Goal: Information Seeking & Learning: Learn about a topic

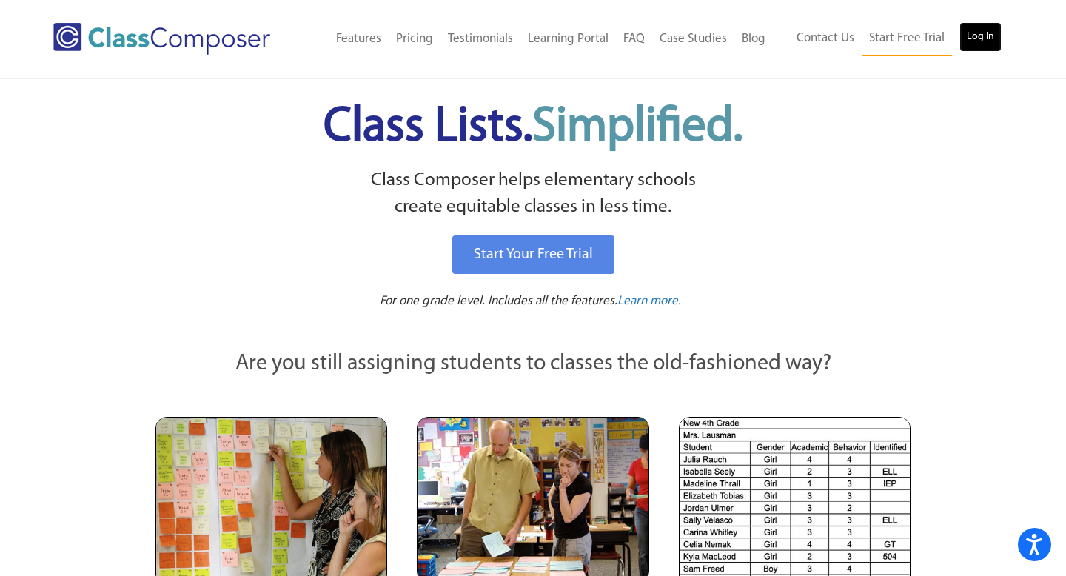
click at [992, 26] on link "Log In" at bounding box center [980, 37] width 42 height 30
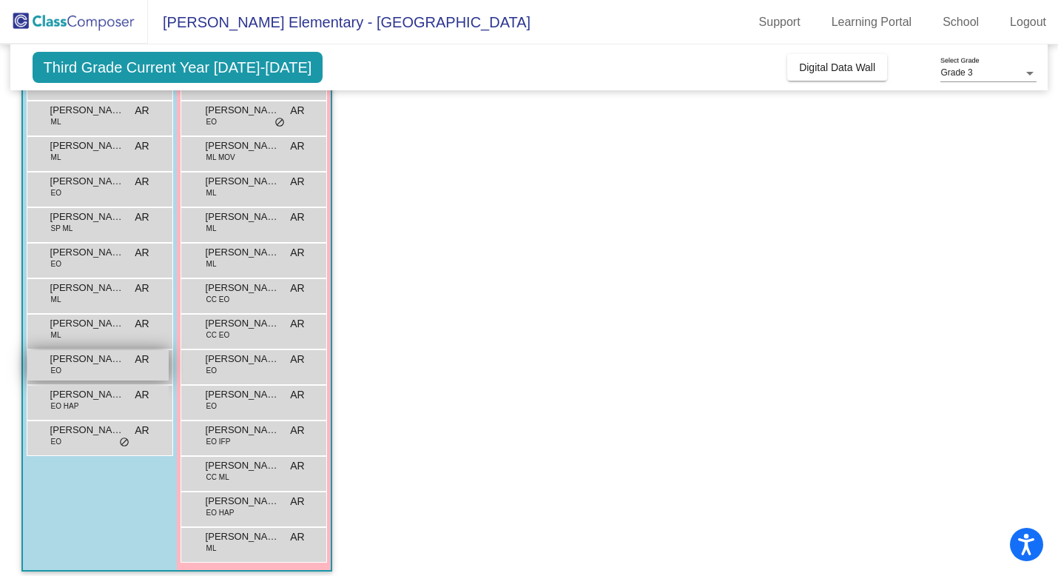
scroll to position [204, 0]
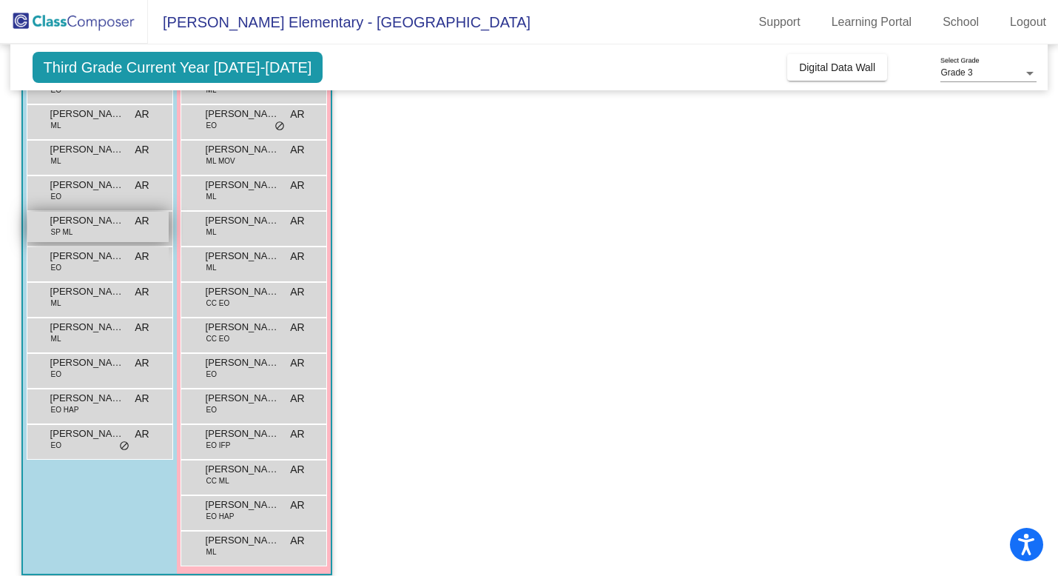
click at [87, 212] on div "[PERSON_NAME] SP ML AR lock do_not_disturb_alt" at bounding box center [97, 227] width 141 height 30
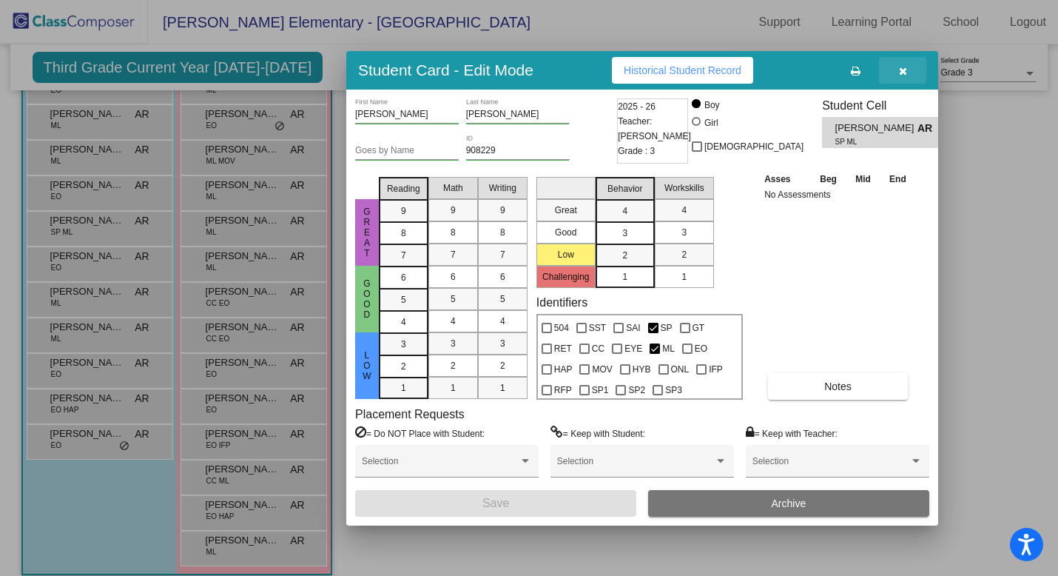
click at [908, 70] on button "button" at bounding box center [902, 70] width 47 height 27
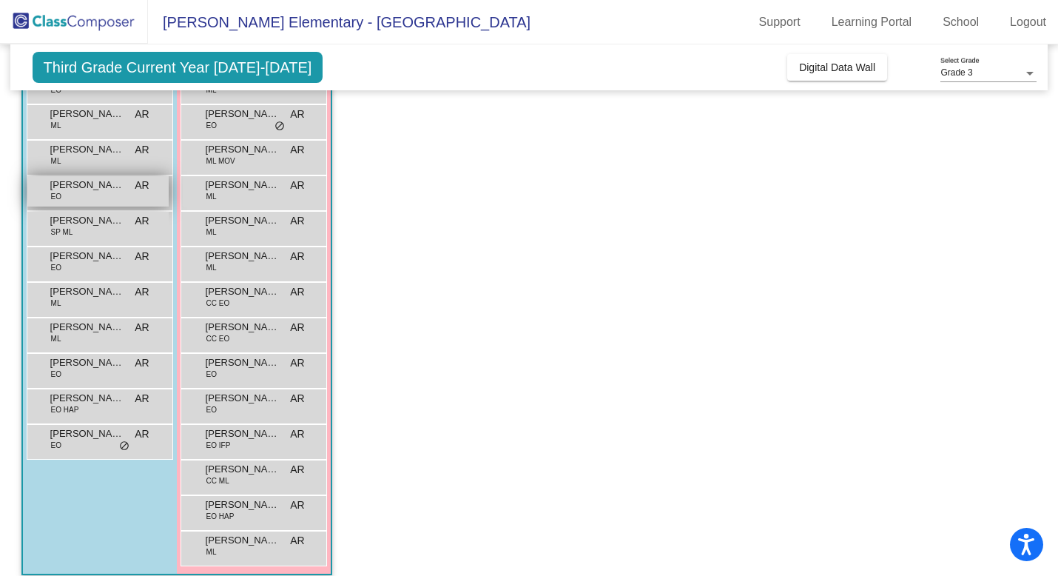
click at [98, 202] on div "[PERSON_NAME] EO AR lock do_not_disturb_alt" at bounding box center [97, 191] width 141 height 30
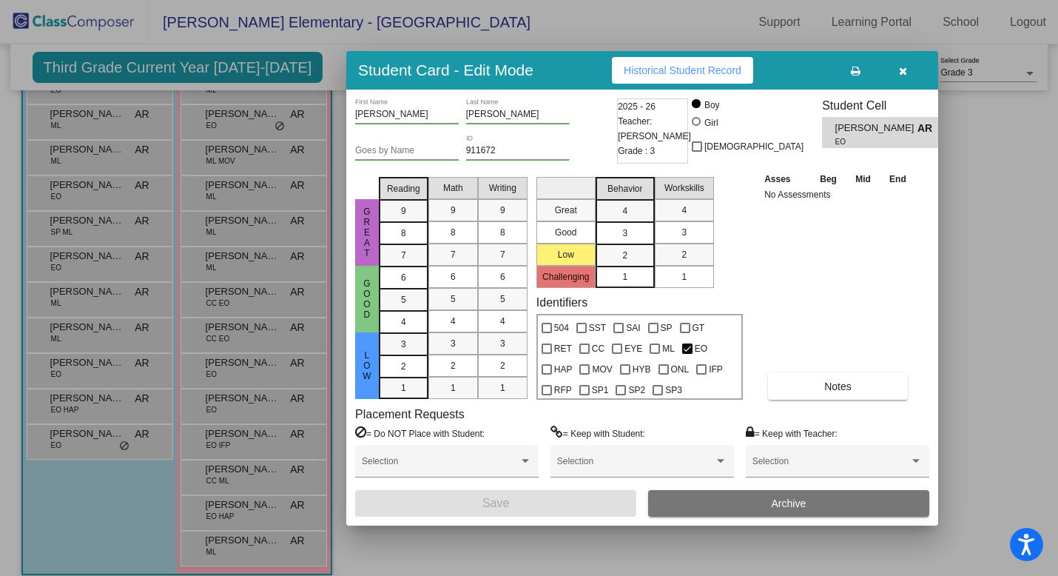
scroll to position [0, 0]
click at [836, 395] on button "Notes" at bounding box center [838, 386] width 140 height 27
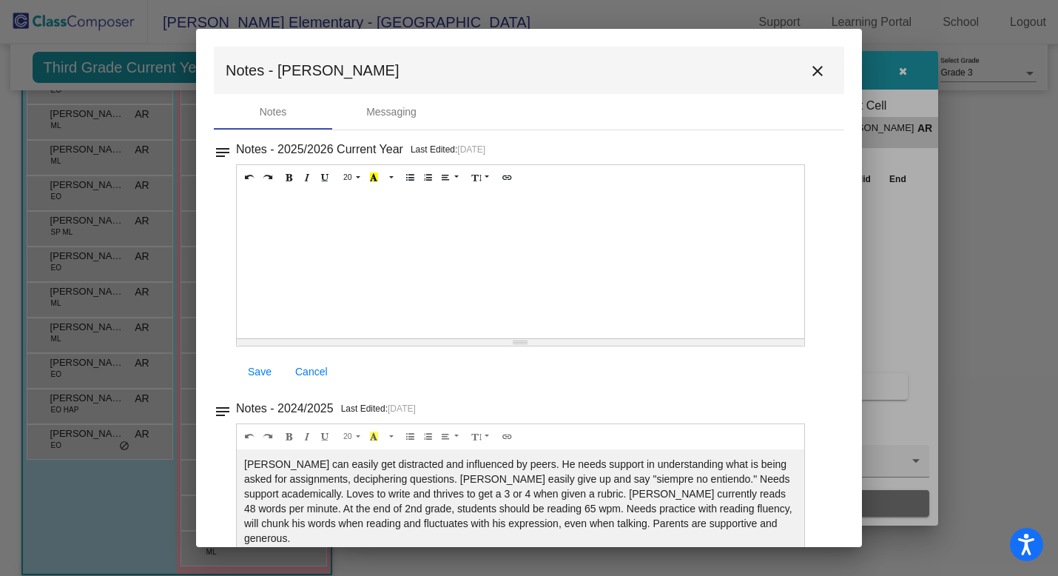
click at [501, 338] on div "Emiliano can easily get distracted and influenced by peers. He needs support in…" at bounding box center [521, 264] width 568 height 148
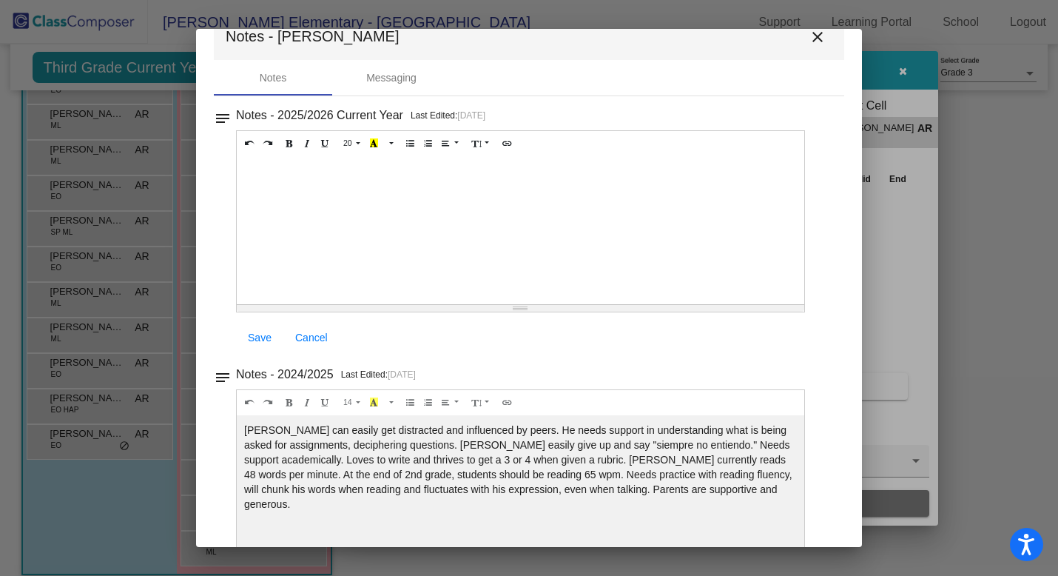
scroll to position [40, 0]
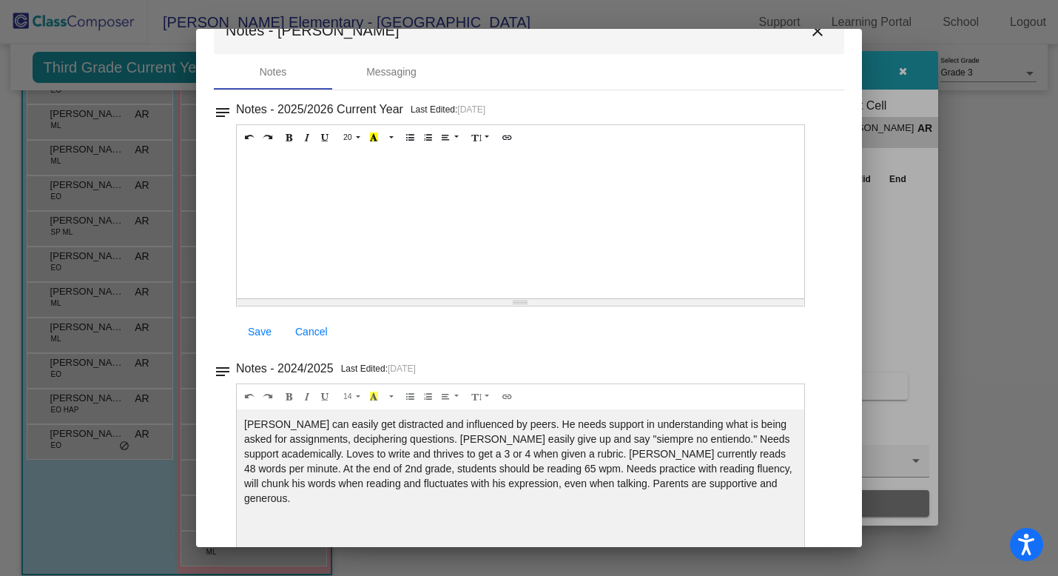
click at [655, 298] on div "Emiliano can easily get distracted and influenced by peers. He needs support in…" at bounding box center [521, 224] width 568 height 148
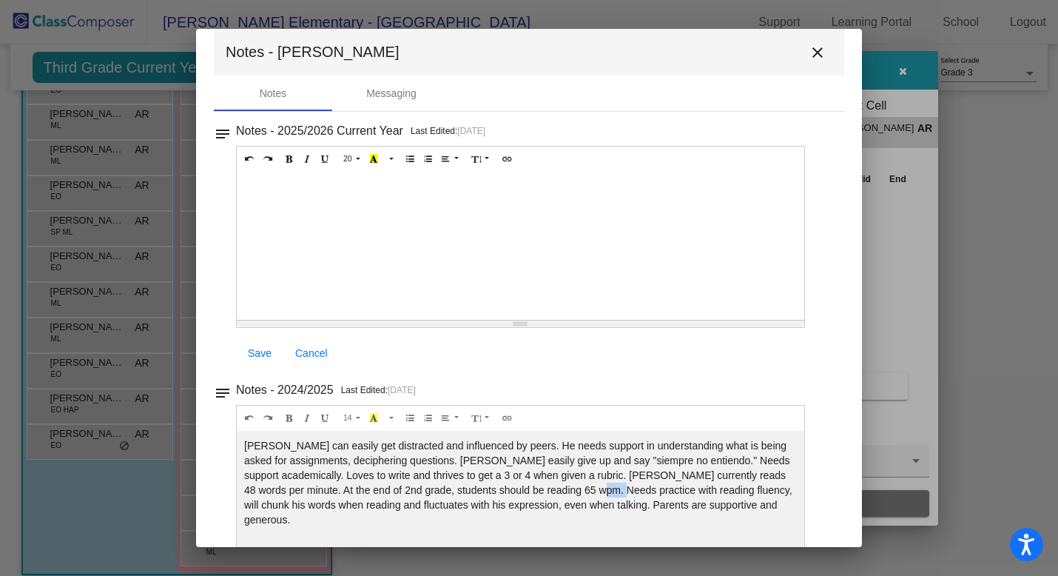
scroll to position [0, 0]
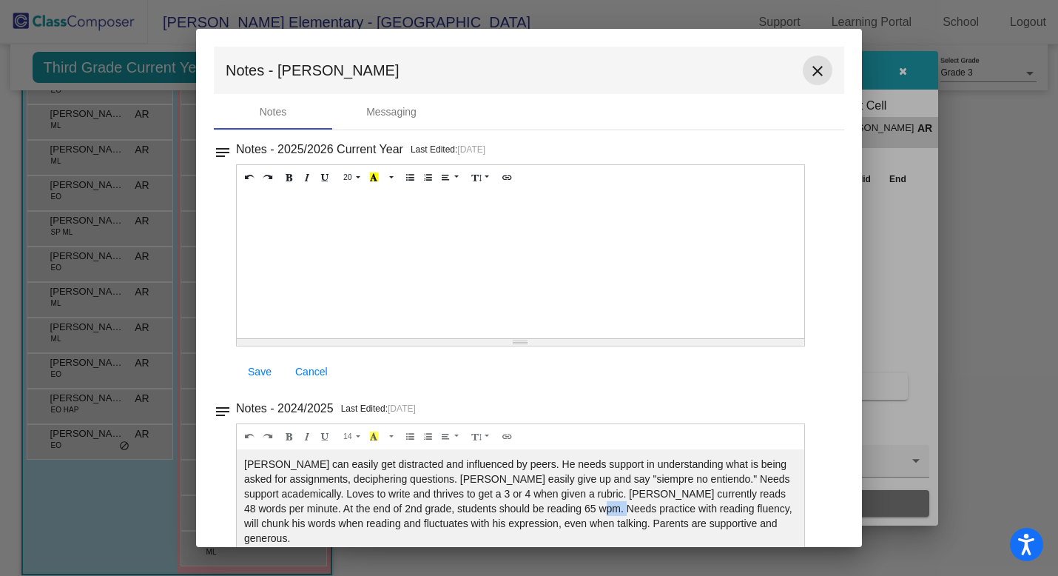
click at [809, 74] on mat-icon "close" at bounding box center [818, 71] width 18 height 18
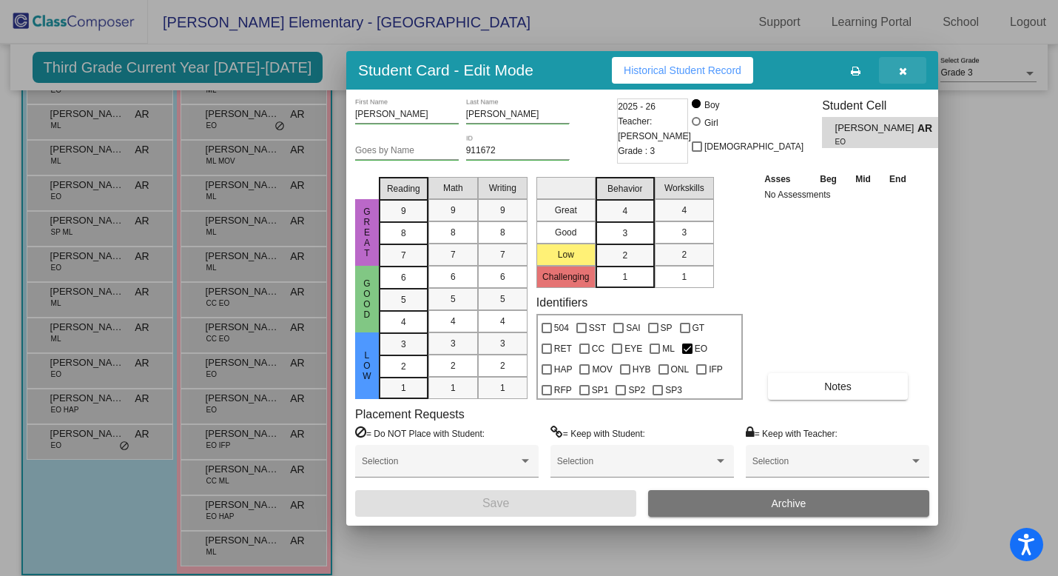
click at [905, 78] on button "button" at bounding box center [902, 70] width 47 height 27
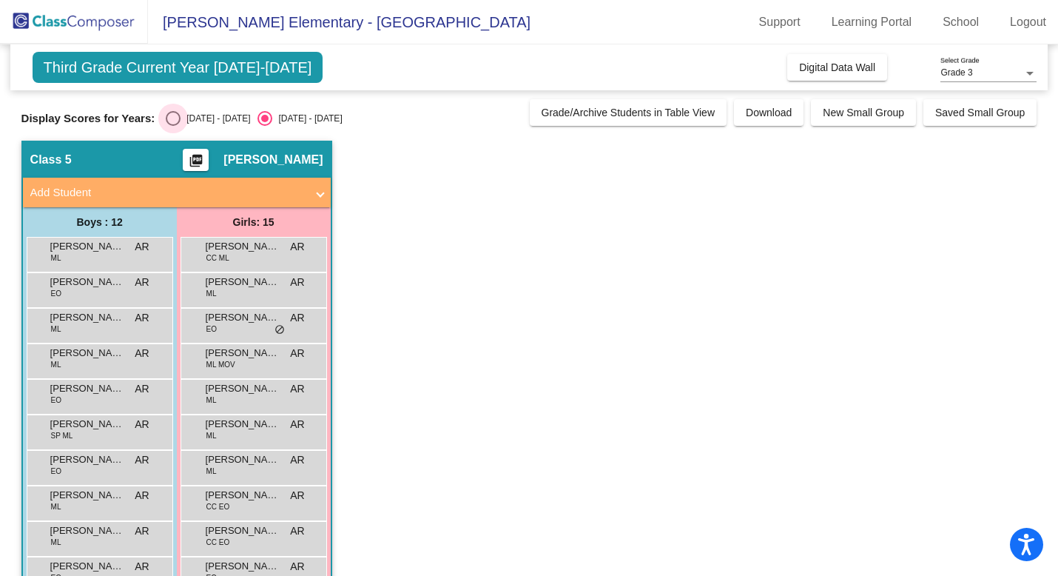
click at [170, 115] on div "Select an option" at bounding box center [173, 118] width 15 height 15
click at [172, 126] on input "2024 - 2025" at bounding box center [172, 126] width 1 height 1
radio input "true"
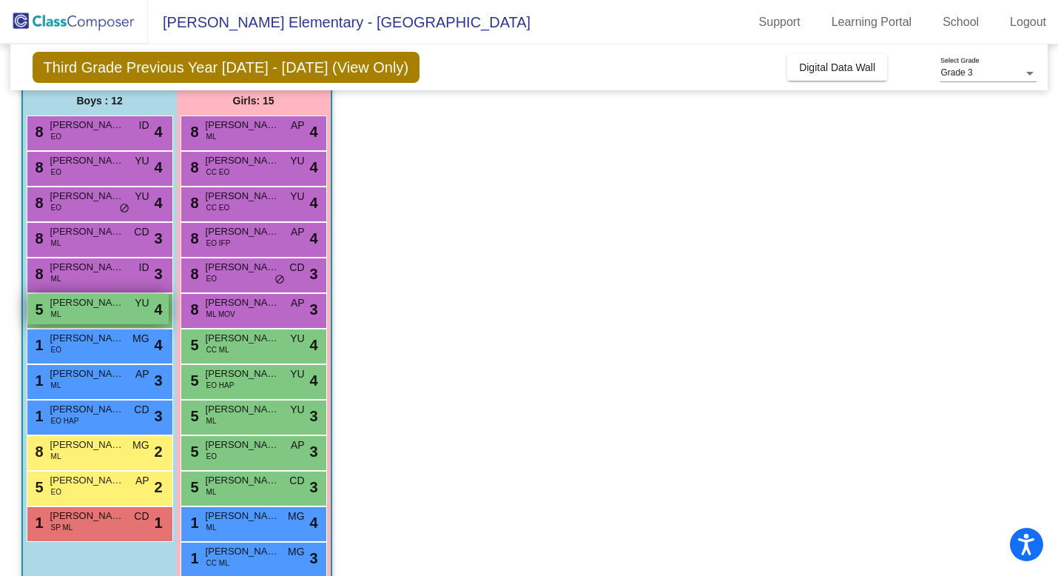
scroll to position [132, 0]
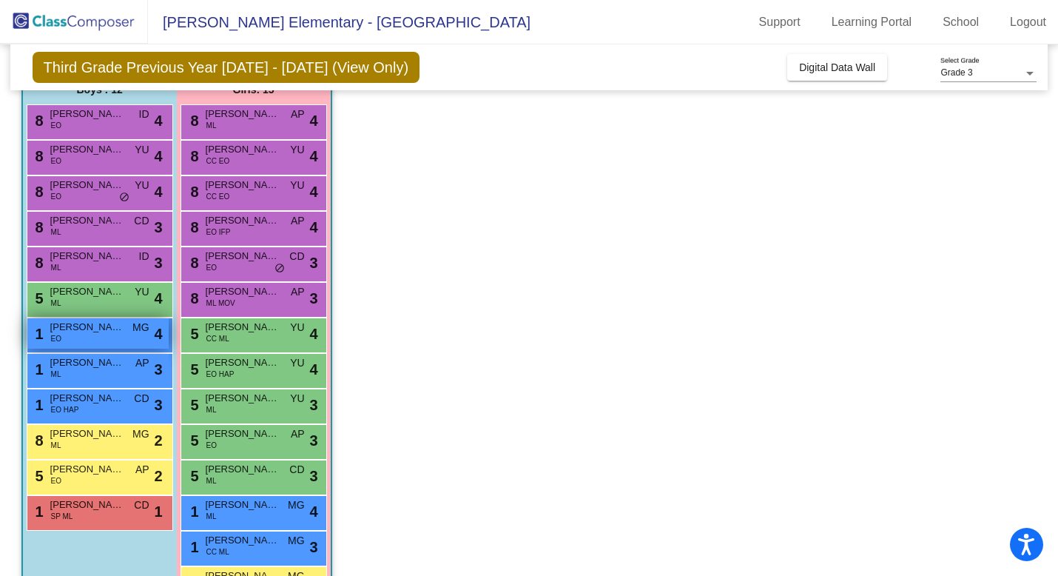
click at [144, 345] on div "1 Jackson Hernandez EO MG lock do_not_disturb_alt 4" at bounding box center [97, 333] width 141 height 30
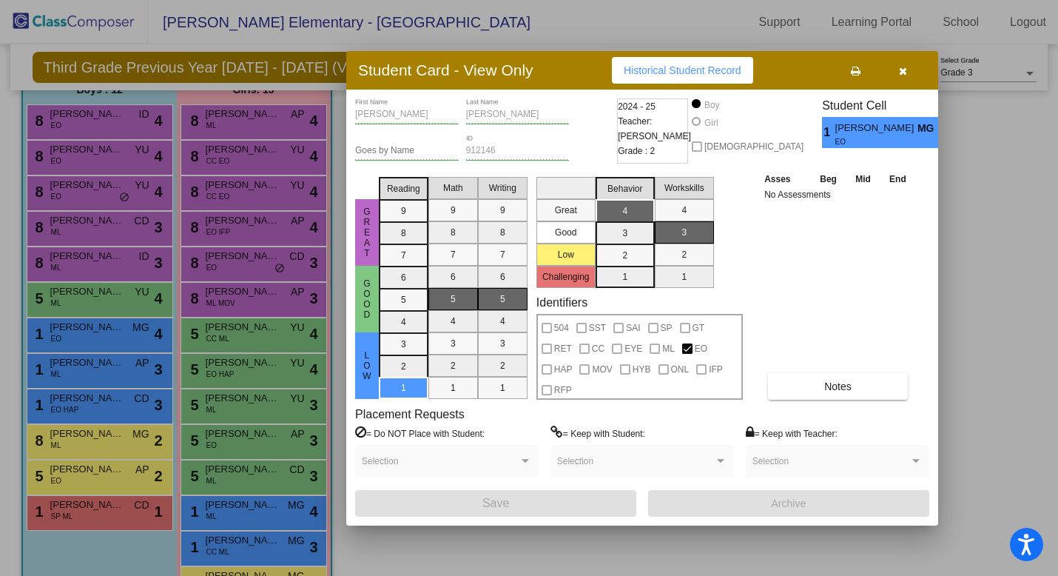
click at [899, 70] on icon "button" at bounding box center [903, 71] width 8 height 10
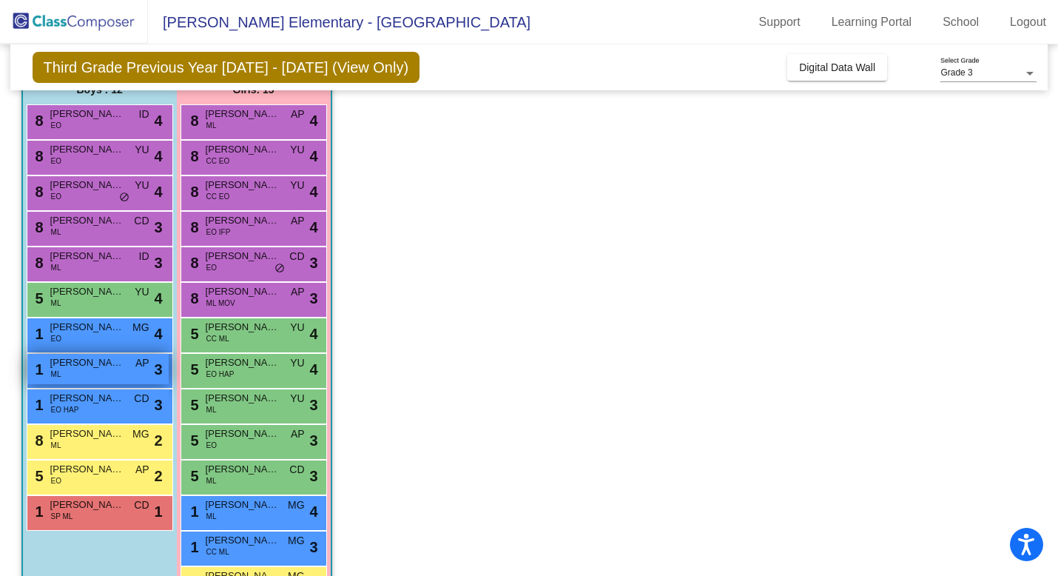
click at [134, 371] on div "1 Austin Dominguez Vasquez ML AP lock do_not_disturb_alt 3" at bounding box center [97, 369] width 141 height 30
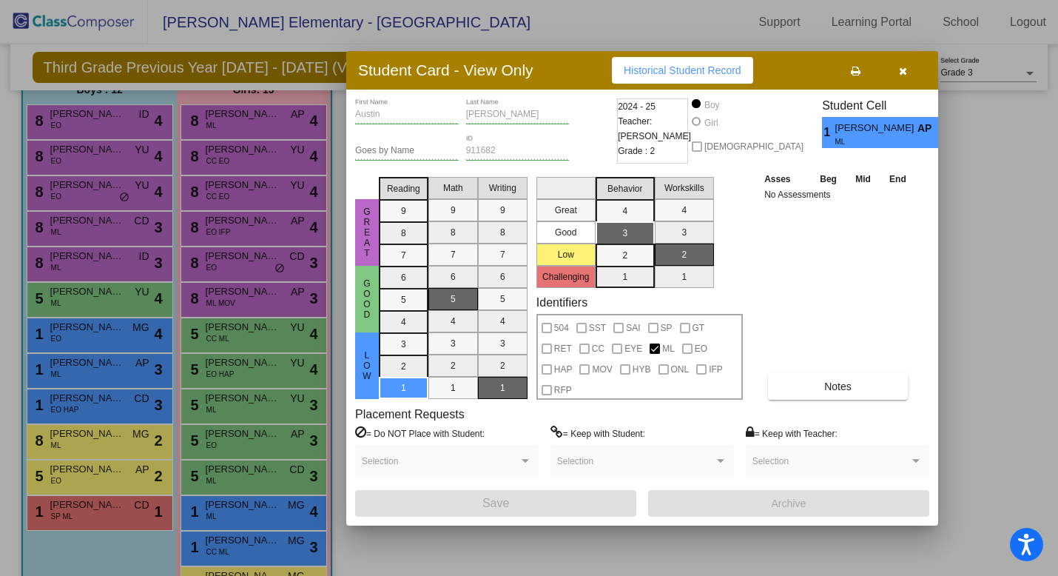
click at [910, 69] on button "button" at bounding box center [902, 70] width 47 height 27
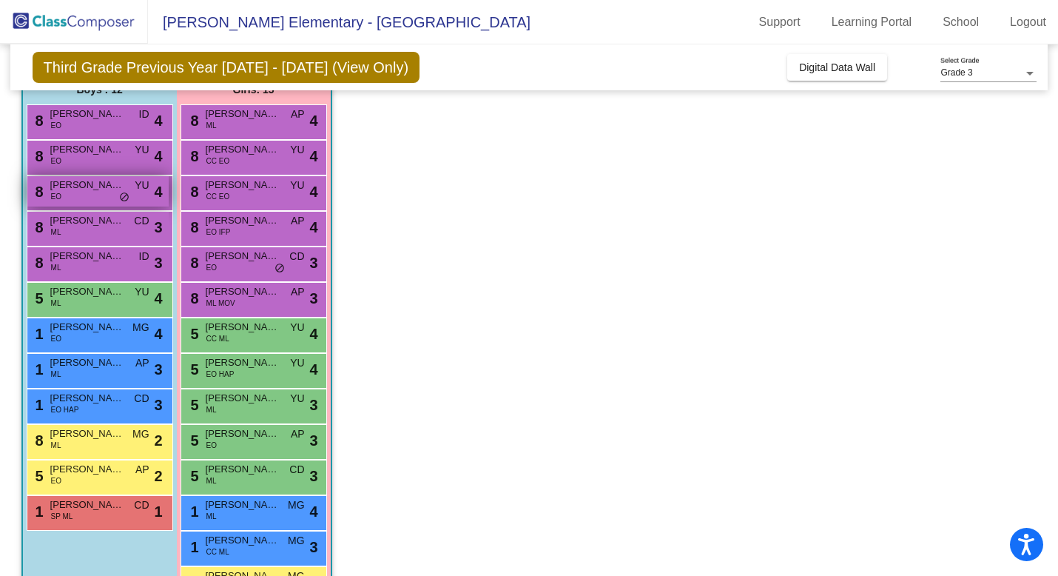
click at [90, 194] on div "8 Vincent Amaro EO YU lock do_not_disturb_alt 4" at bounding box center [97, 191] width 141 height 30
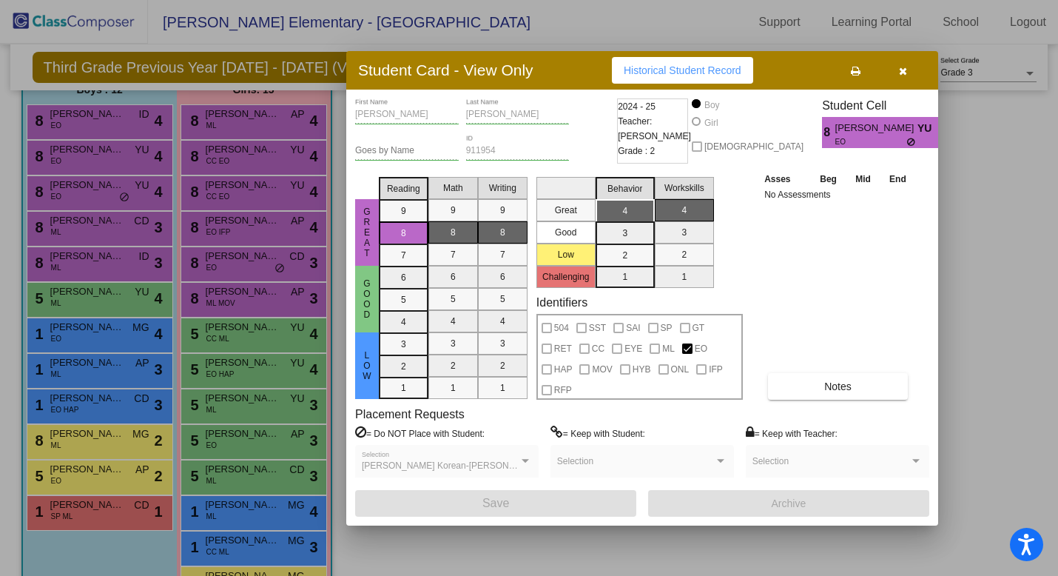
click at [908, 64] on button "button" at bounding box center [902, 70] width 47 height 27
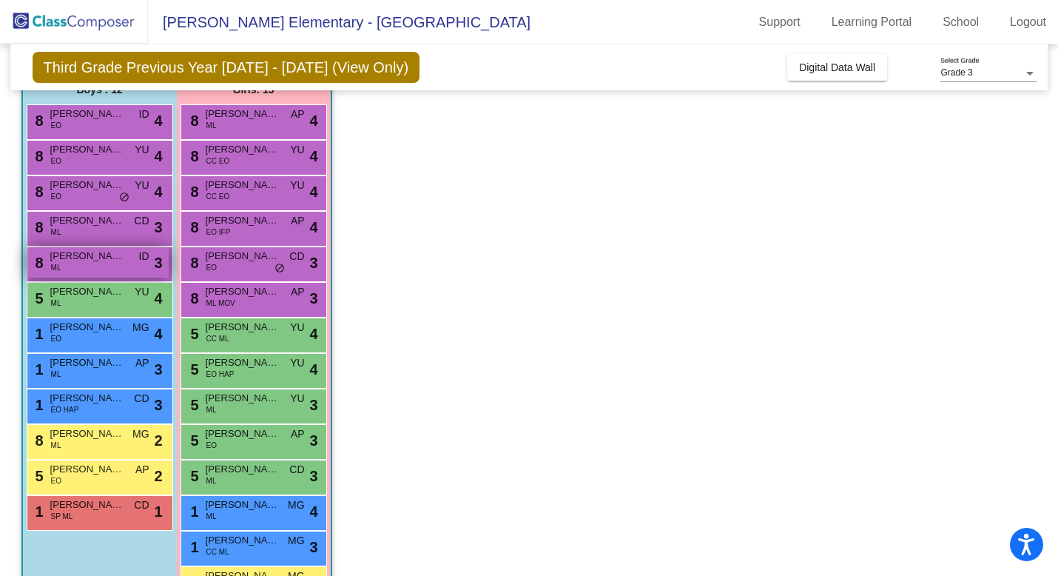
click at [133, 260] on div "8 Jason Andres ML ID lock do_not_disturb_alt 3" at bounding box center [97, 262] width 141 height 30
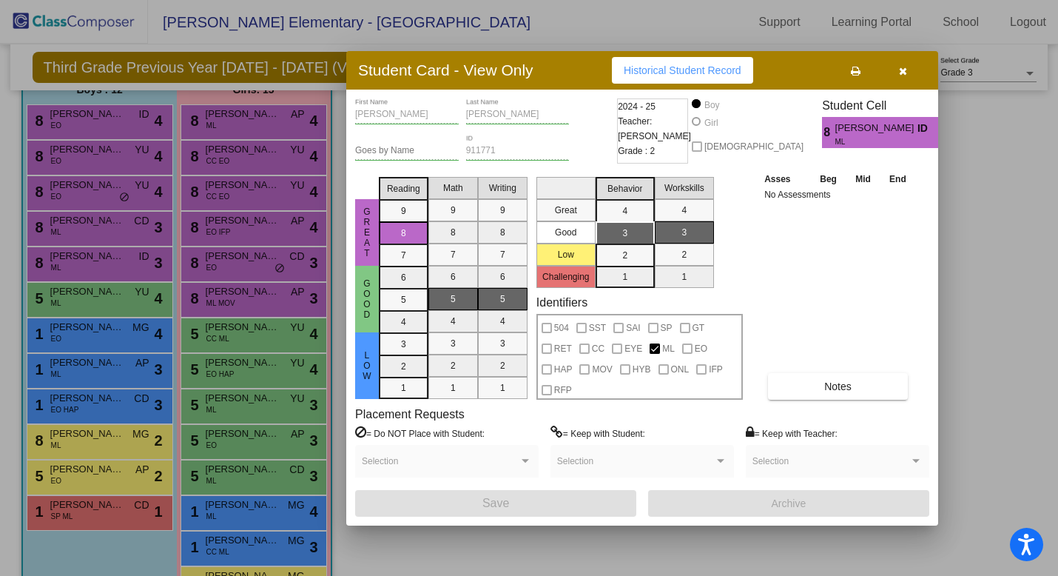
click at [904, 74] on icon "button" at bounding box center [903, 71] width 8 height 10
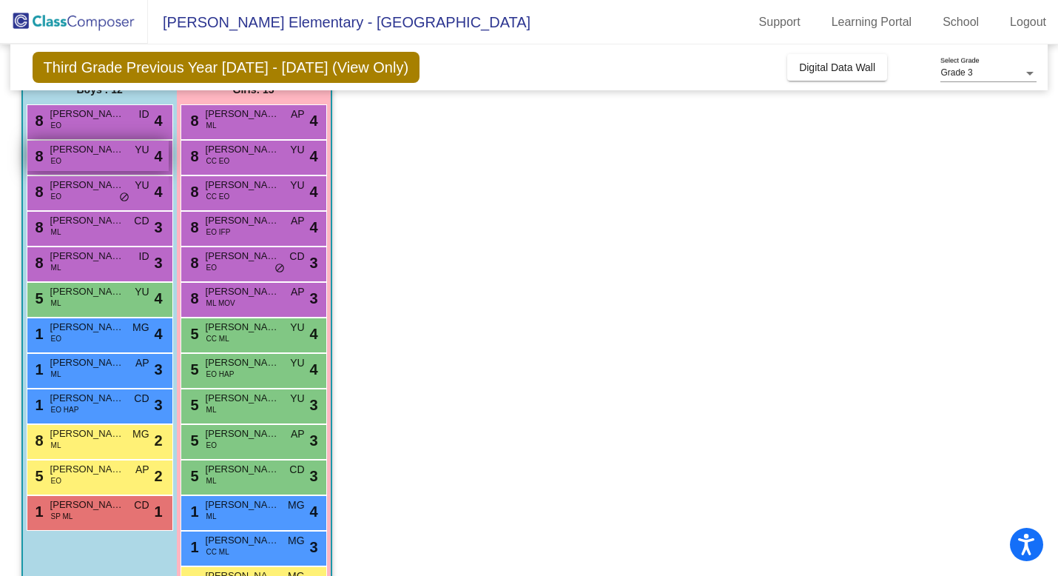
click at [76, 161] on div "8 Jonathan Garrett EO YU lock do_not_disturb_alt 4" at bounding box center [97, 156] width 141 height 30
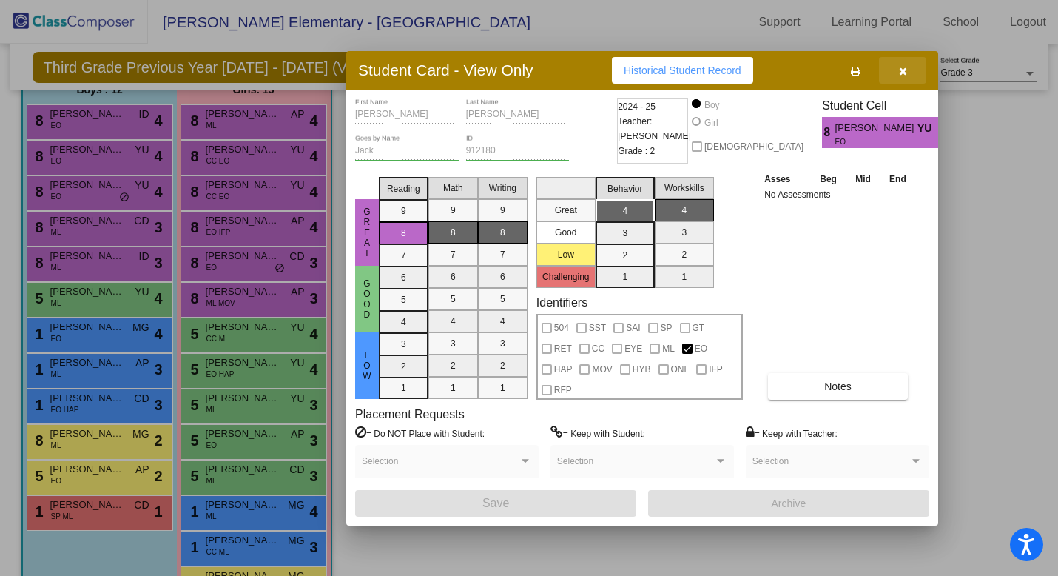
click at [896, 70] on button "button" at bounding box center [902, 70] width 47 height 27
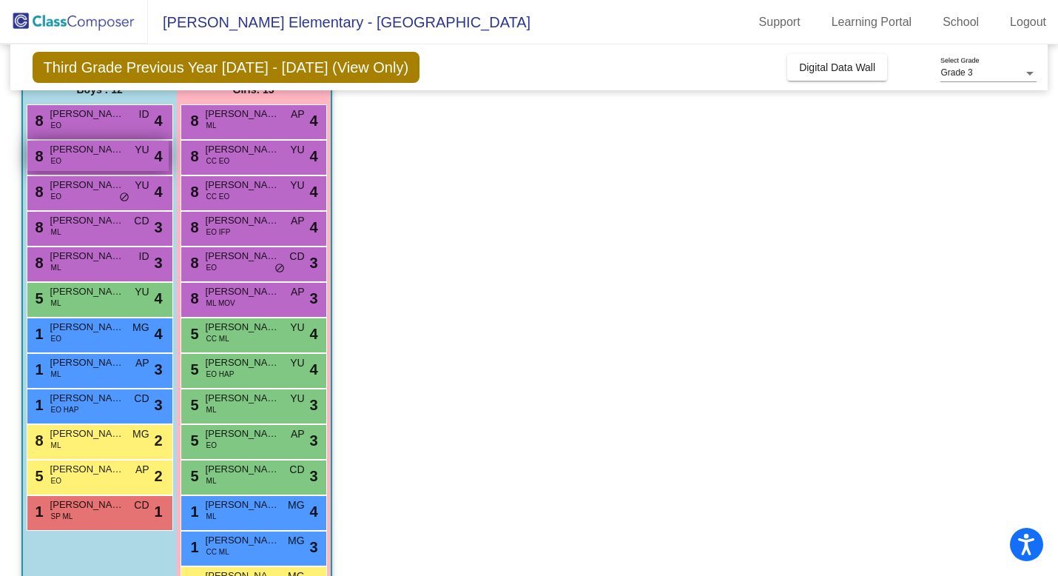
click at [96, 160] on div "8 Jonathan Garrett EO YU lock do_not_disturb_alt 4" at bounding box center [97, 156] width 141 height 30
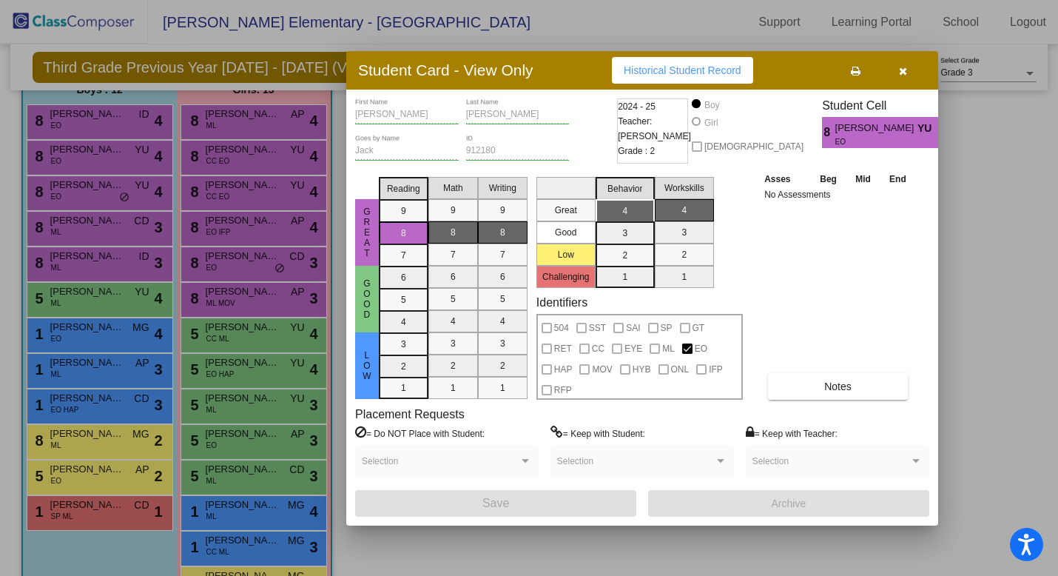
click at [899, 72] on icon "button" at bounding box center [903, 71] width 8 height 10
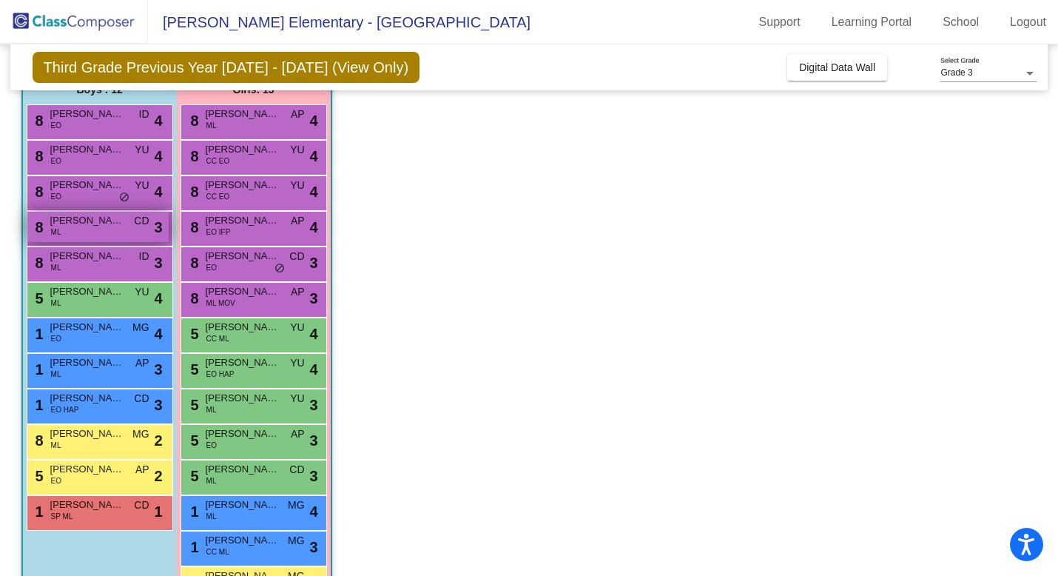
click at [112, 235] on div "8 Carlos Gomez Sanchez ML CD lock do_not_disturb_alt 3" at bounding box center [97, 227] width 141 height 30
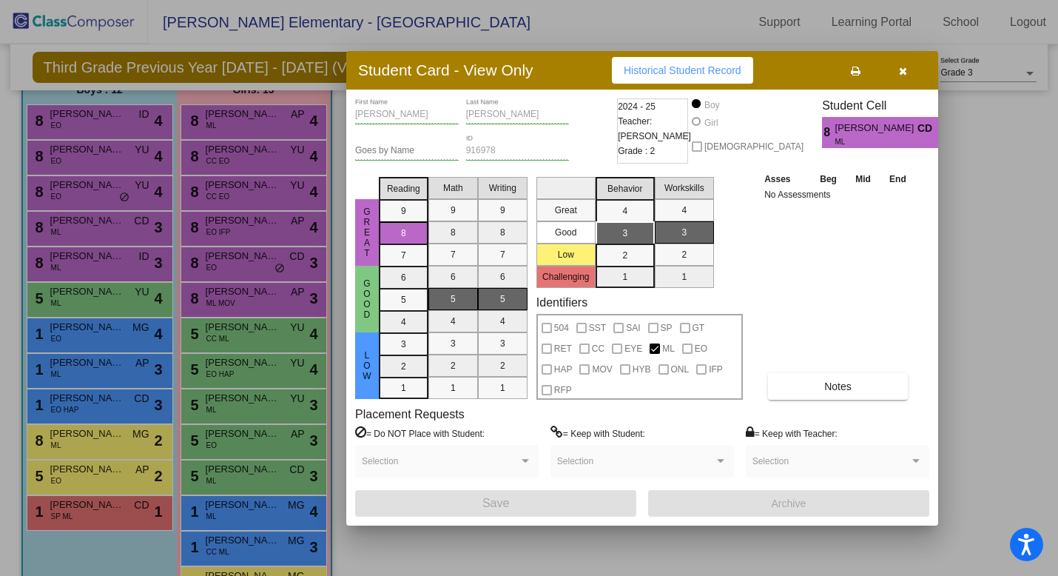
click at [910, 71] on button "button" at bounding box center [902, 70] width 47 height 27
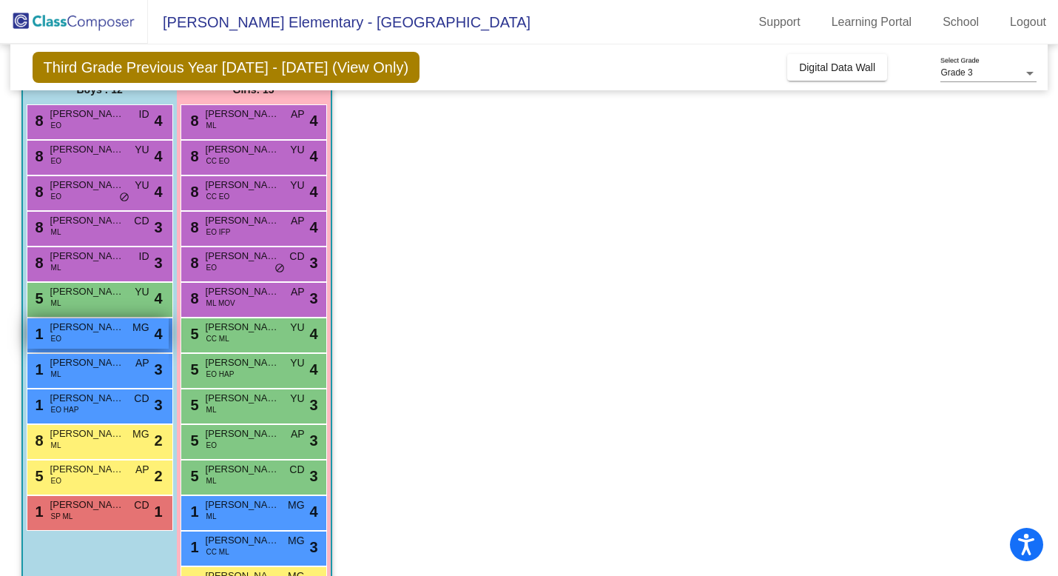
click at [98, 329] on span "Jackson Hernandez" at bounding box center [87, 327] width 74 height 15
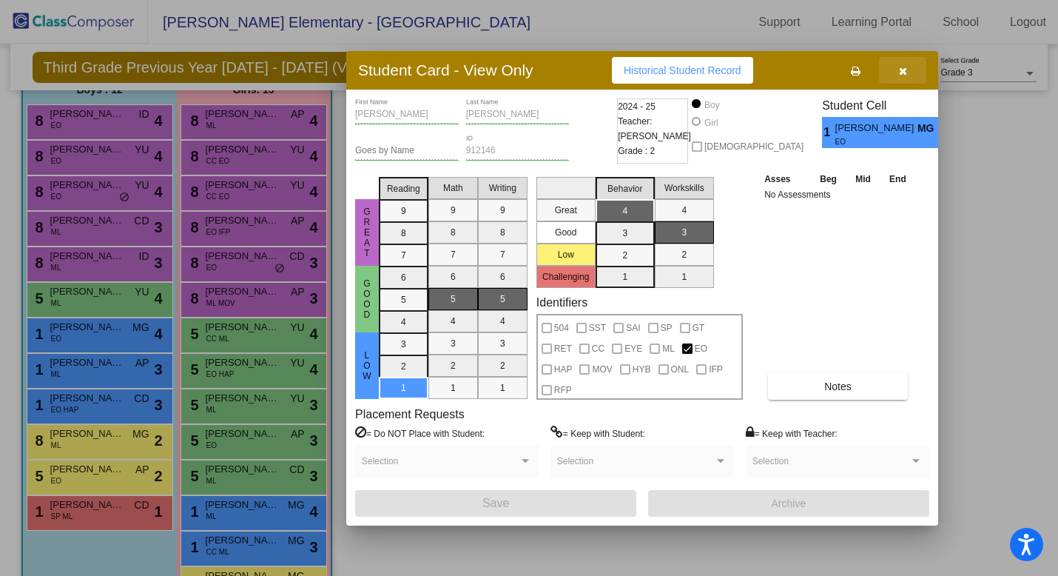
click at [903, 75] on icon "button" at bounding box center [903, 71] width 8 height 10
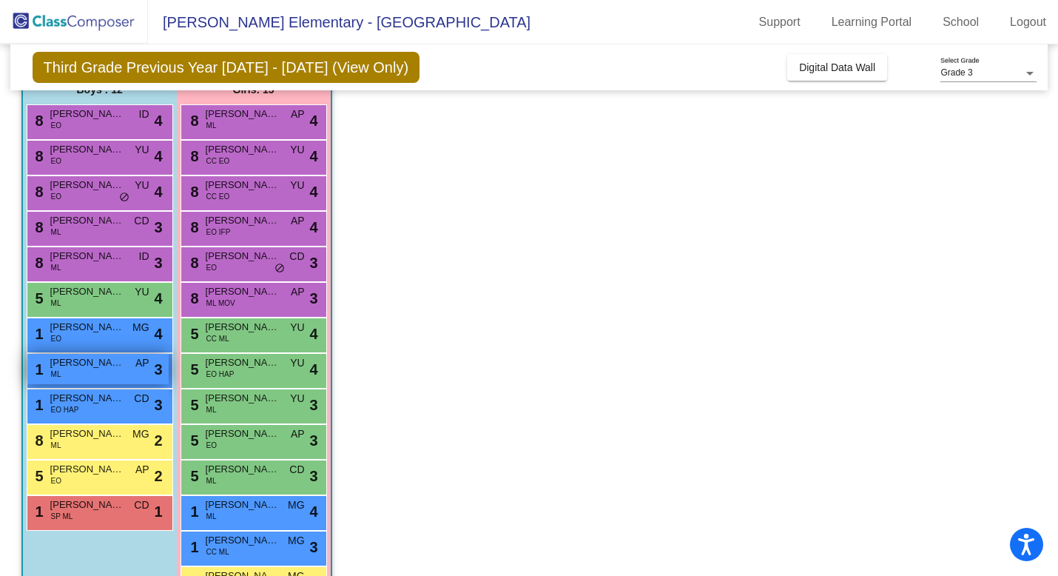
click at [85, 363] on span "Austin Dominguez Vasquez" at bounding box center [87, 362] width 74 height 15
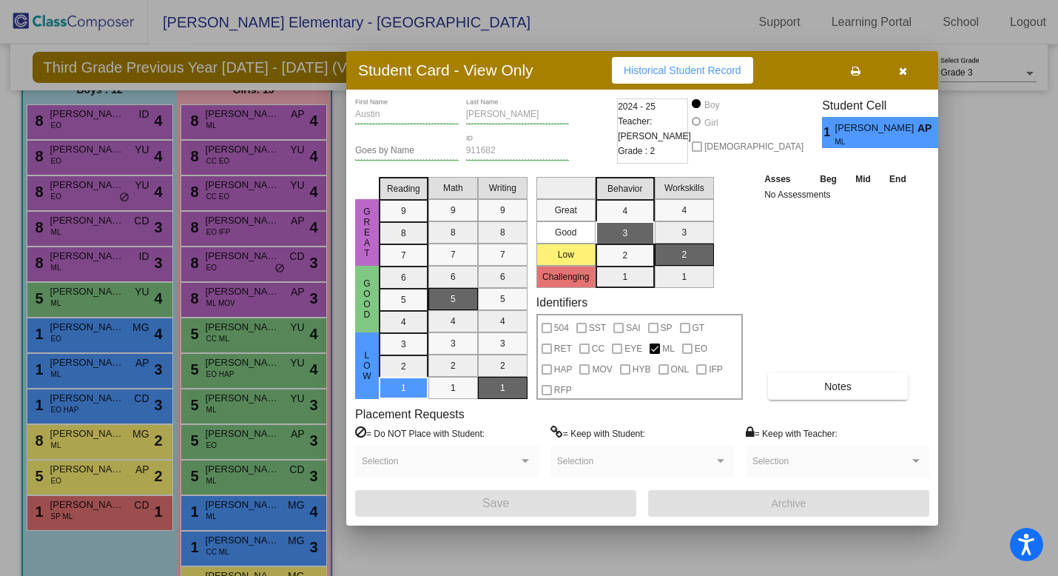
click at [903, 73] on icon "button" at bounding box center [903, 71] width 8 height 10
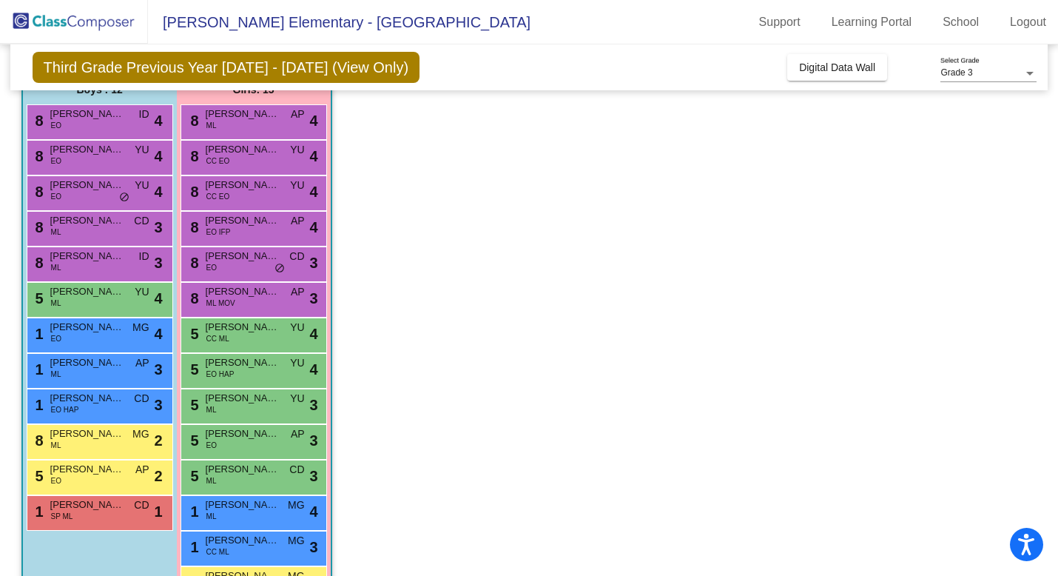
scroll to position [126, 0]
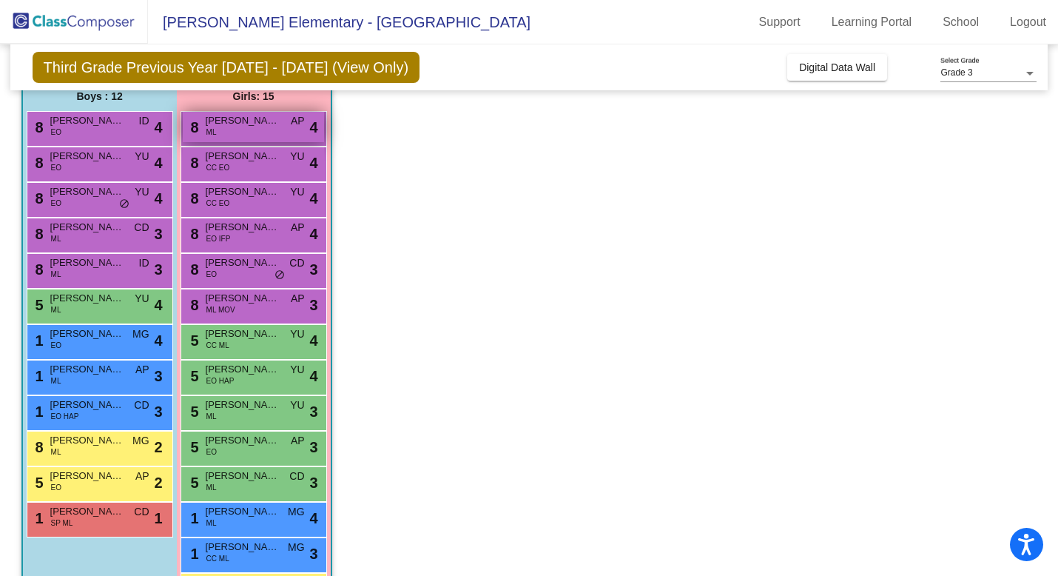
click at [249, 132] on div "8 Aimee Bautista Lopez ML AP lock do_not_disturb_alt 4" at bounding box center [253, 127] width 141 height 30
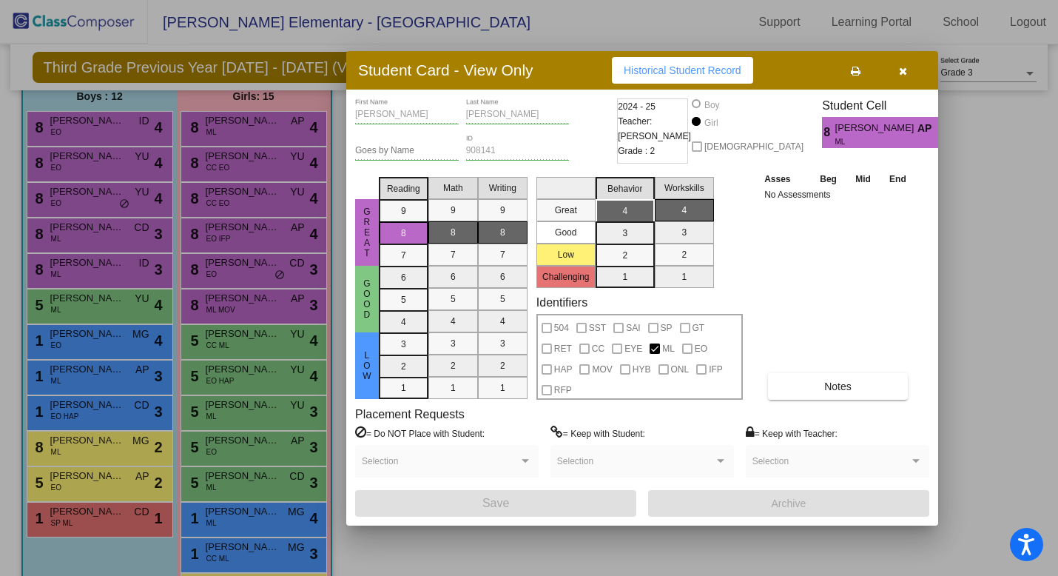
click at [907, 69] on button "button" at bounding box center [902, 70] width 47 height 27
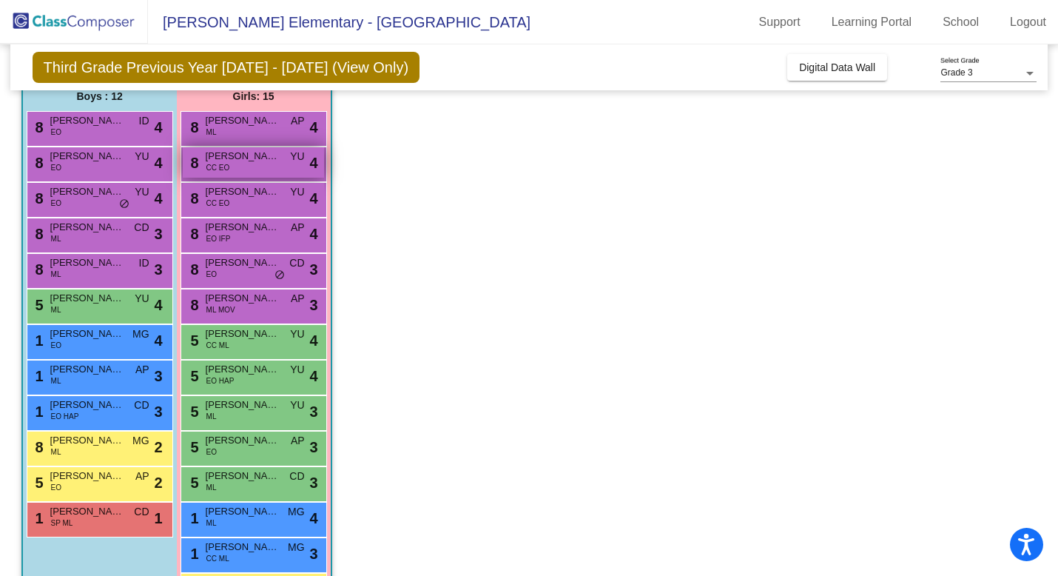
click at [247, 158] on span "Camryn Beith" at bounding box center [243, 156] width 74 height 15
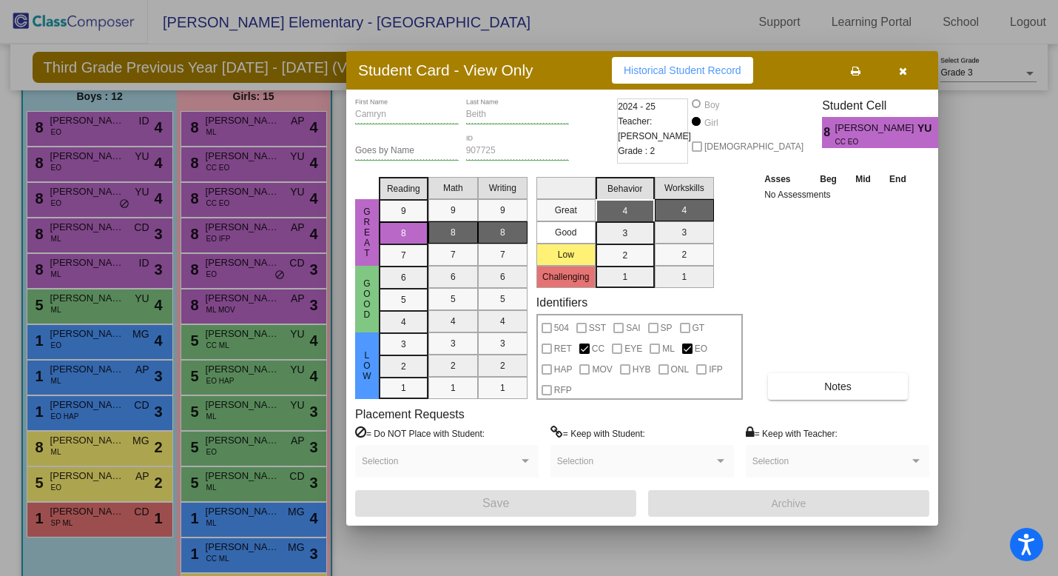
click at [910, 69] on button "button" at bounding box center [902, 70] width 47 height 27
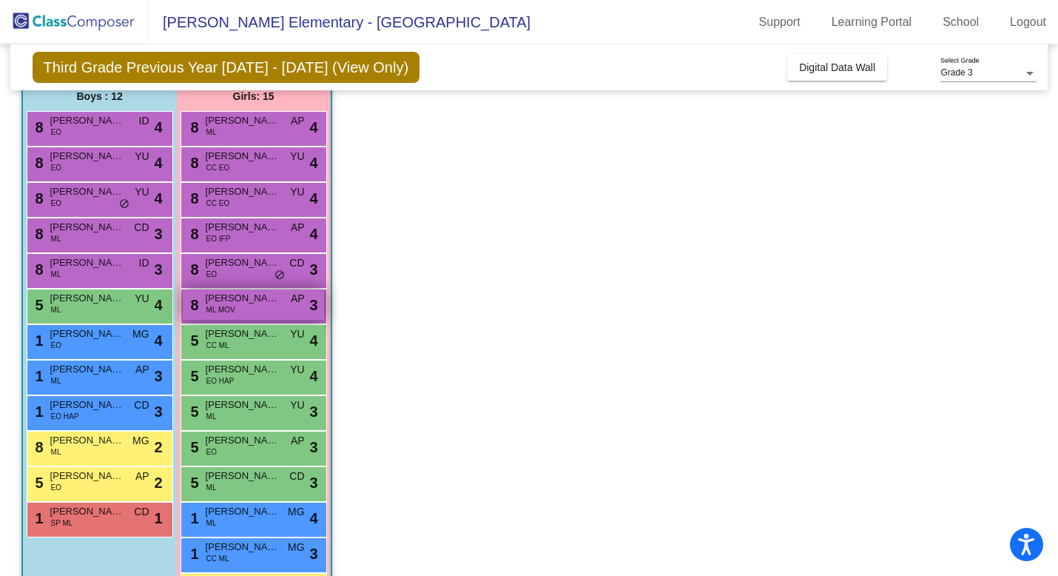
click at [229, 304] on span "ML MOV" at bounding box center [221, 309] width 29 height 11
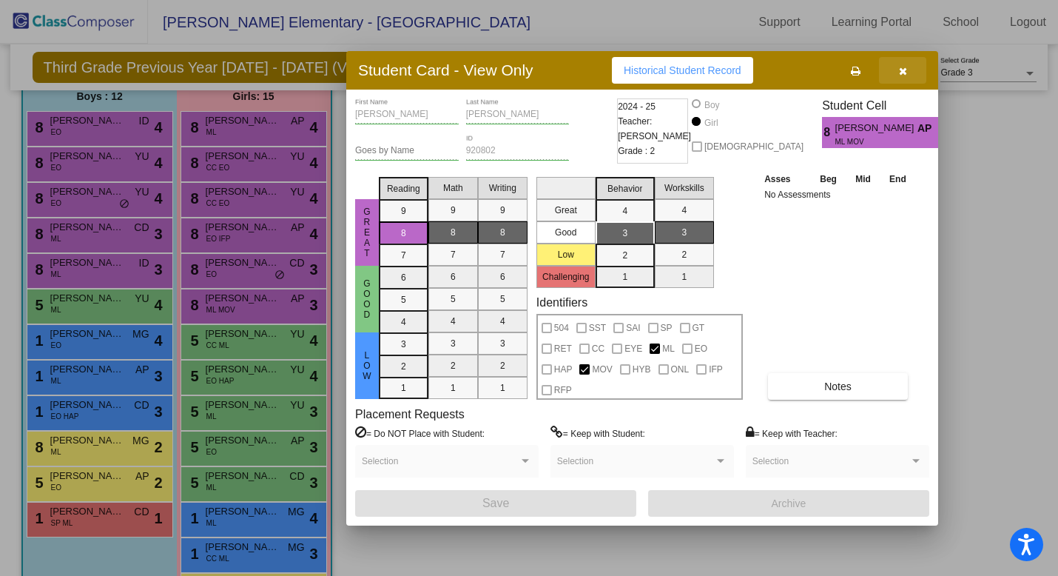
click at [902, 68] on icon "button" at bounding box center [903, 71] width 8 height 10
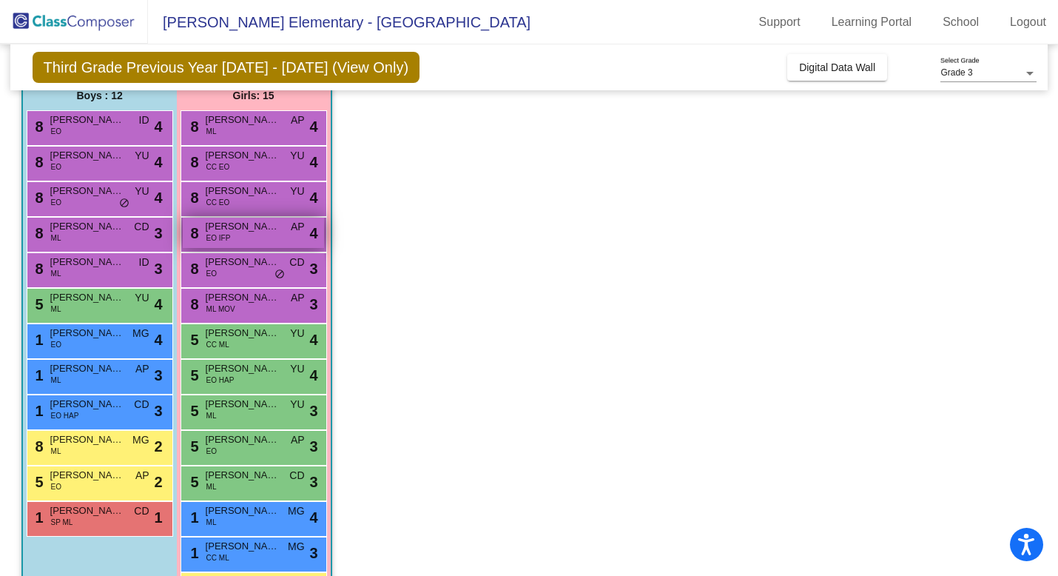
scroll to position [121, 0]
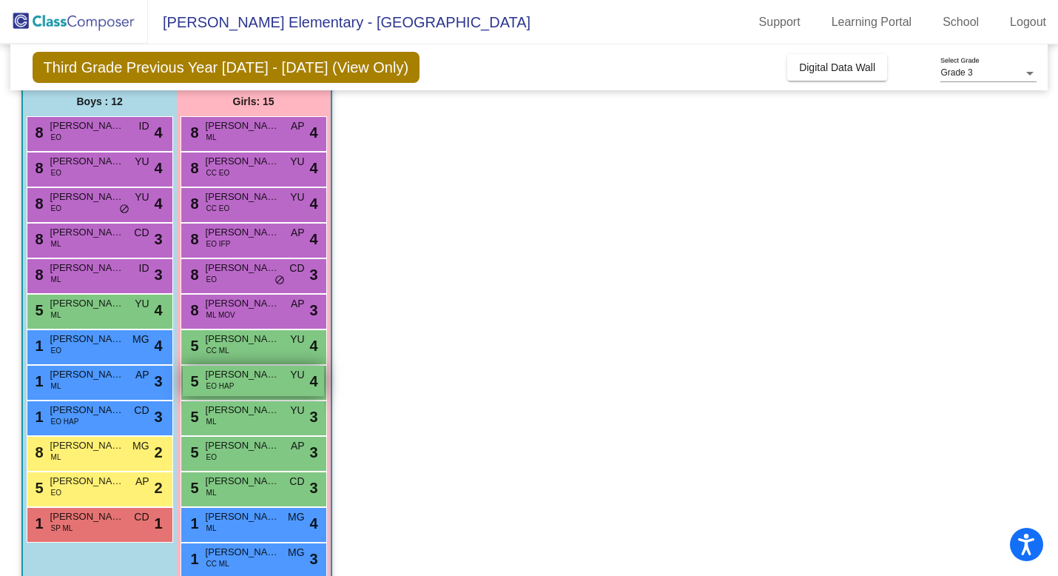
click at [244, 383] on div "5 Surie Foster EO HAP YU lock do_not_disturb_alt 4" at bounding box center [253, 381] width 141 height 30
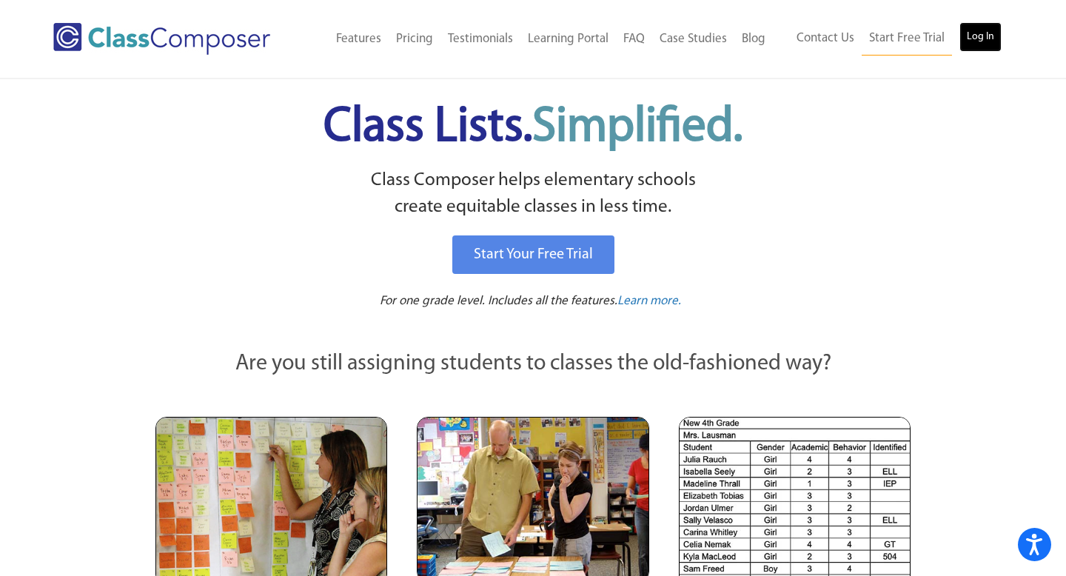
click at [970, 36] on link "Log In" at bounding box center [980, 37] width 42 height 30
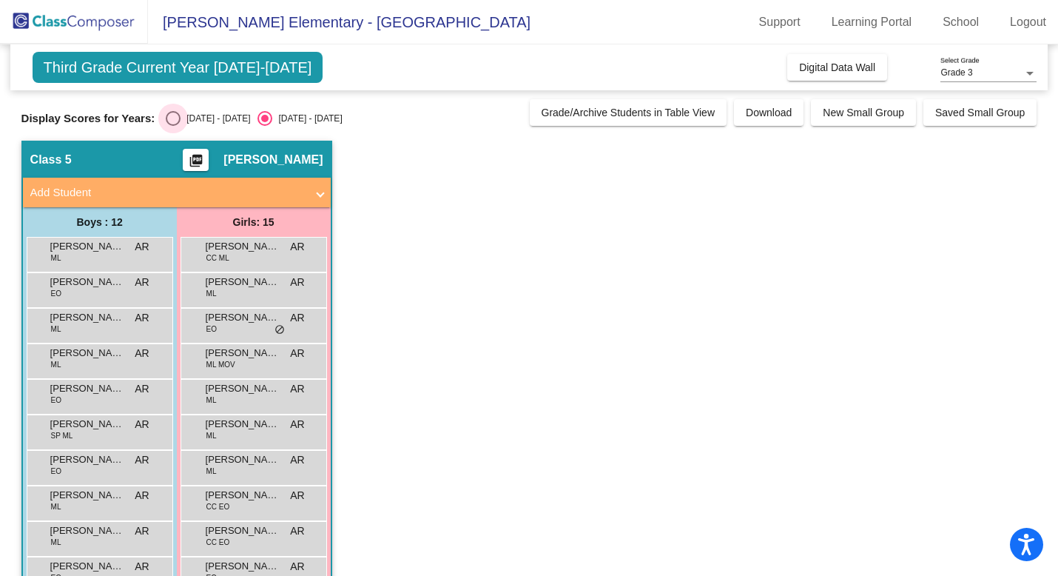
click at [168, 119] on div "Select an option" at bounding box center [173, 118] width 15 height 15
click at [172, 126] on input "[DATE] - [DATE]" at bounding box center [172, 126] width 1 height 1
radio input "true"
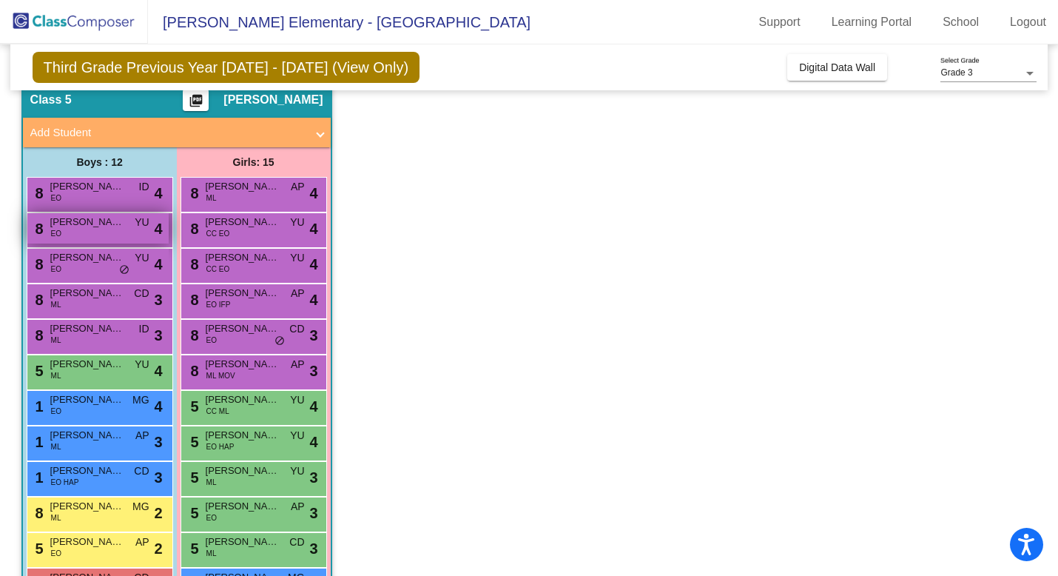
scroll to position [65, 0]
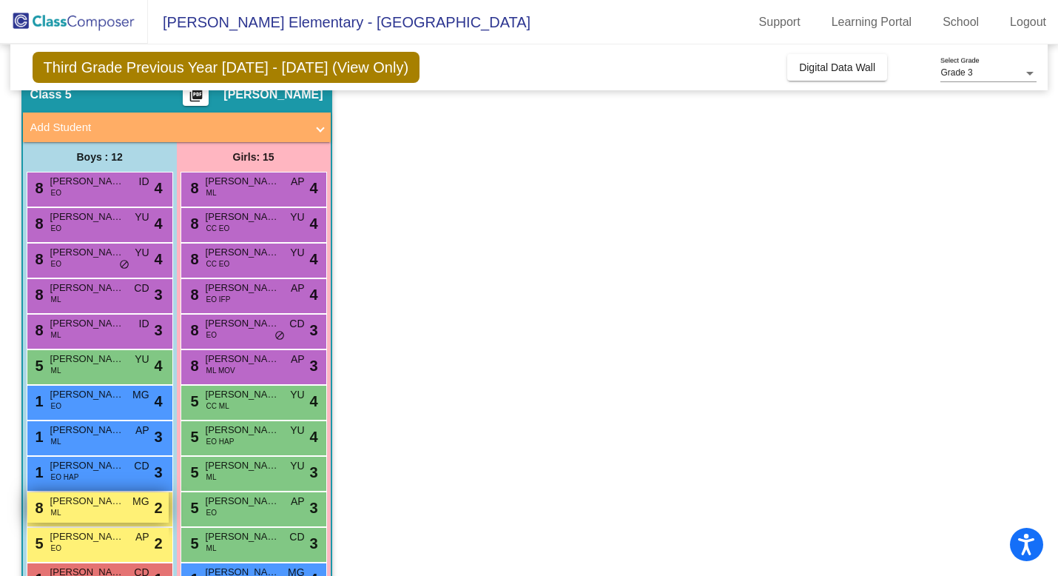
click at [93, 509] on div "8 Diego Fuentes Fuentes ML MG lock do_not_disturb_alt 2" at bounding box center [97, 507] width 141 height 30
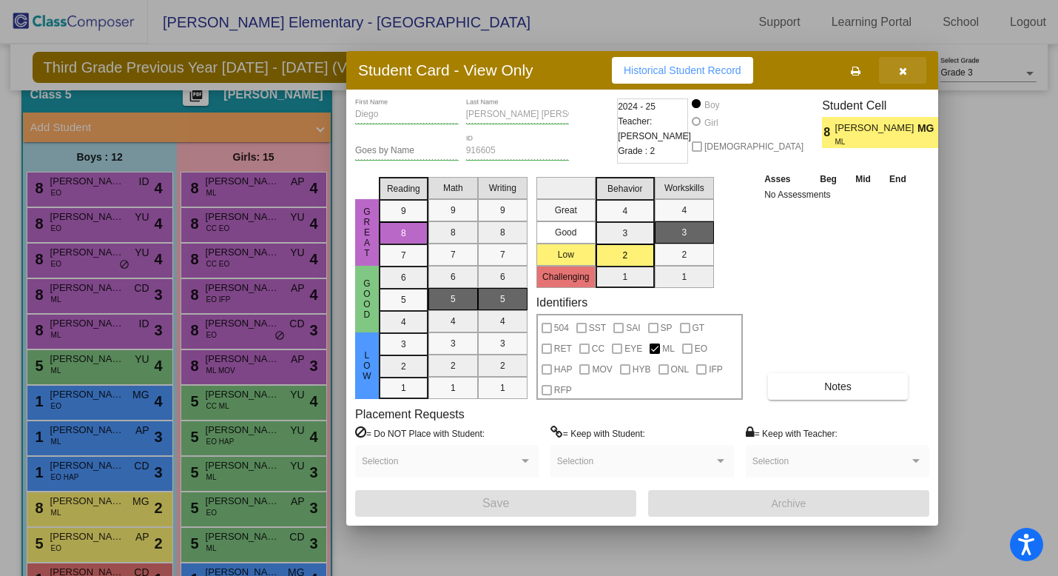
click at [907, 76] on button "button" at bounding box center [902, 70] width 47 height 27
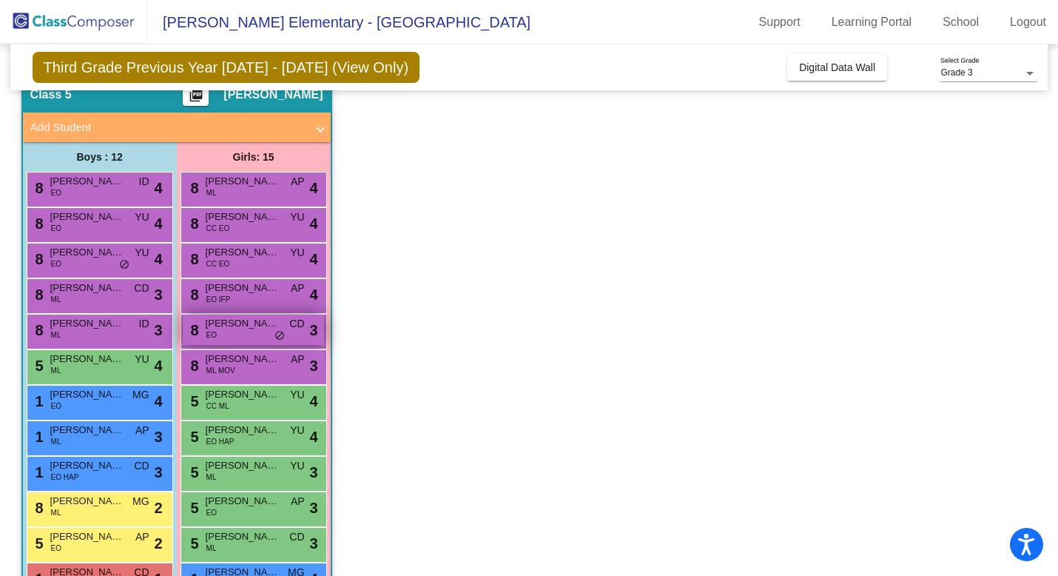
click at [252, 335] on div "8 Alexa Hernandez EO CD lock do_not_disturb_alt 3" at bounding box center [253, 330] width 141 height 30
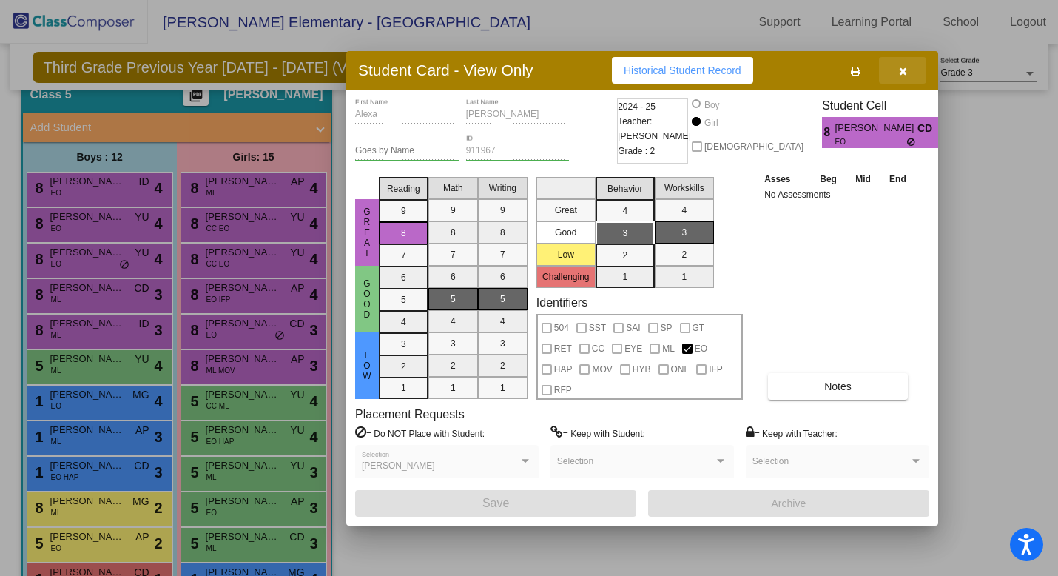
click at [903, 64] on span "button" at bounding box center [903, 70] width 8 height 12
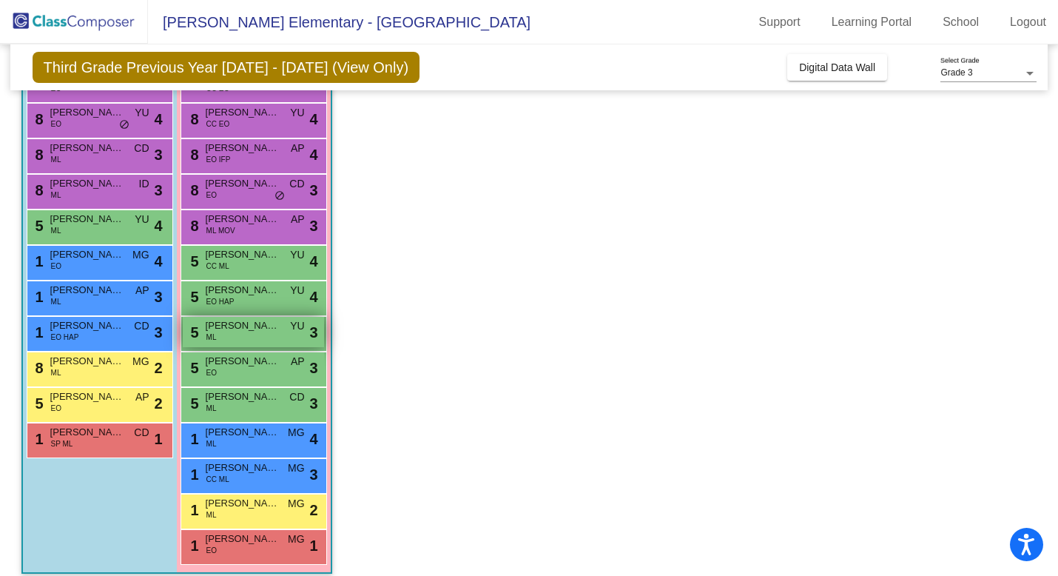
scroll to position [218, 0]
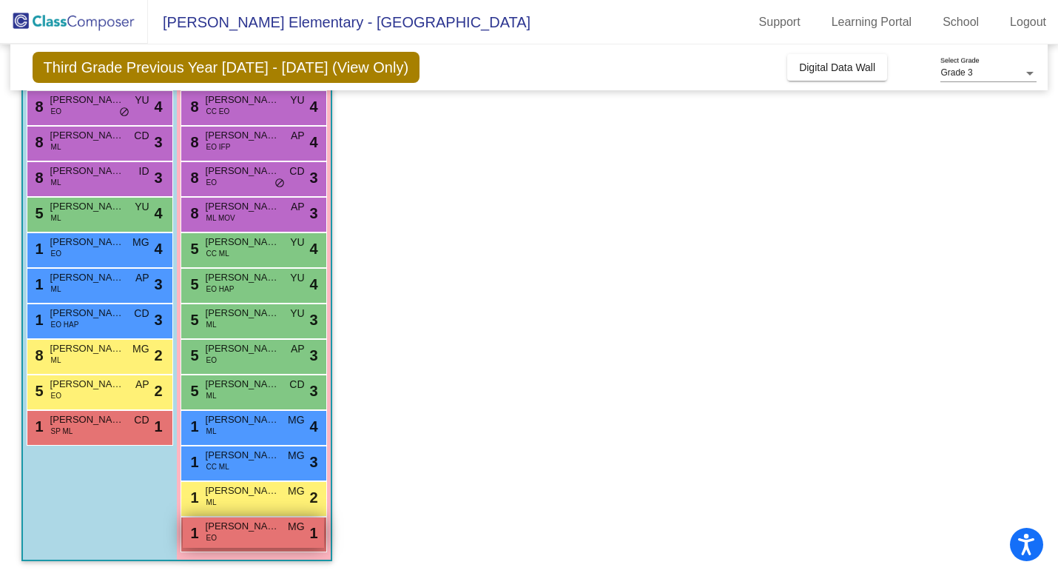
click at [255, 528] on span "KaLea Holmstead" at bounding box center [243, 526] width 74 height 15
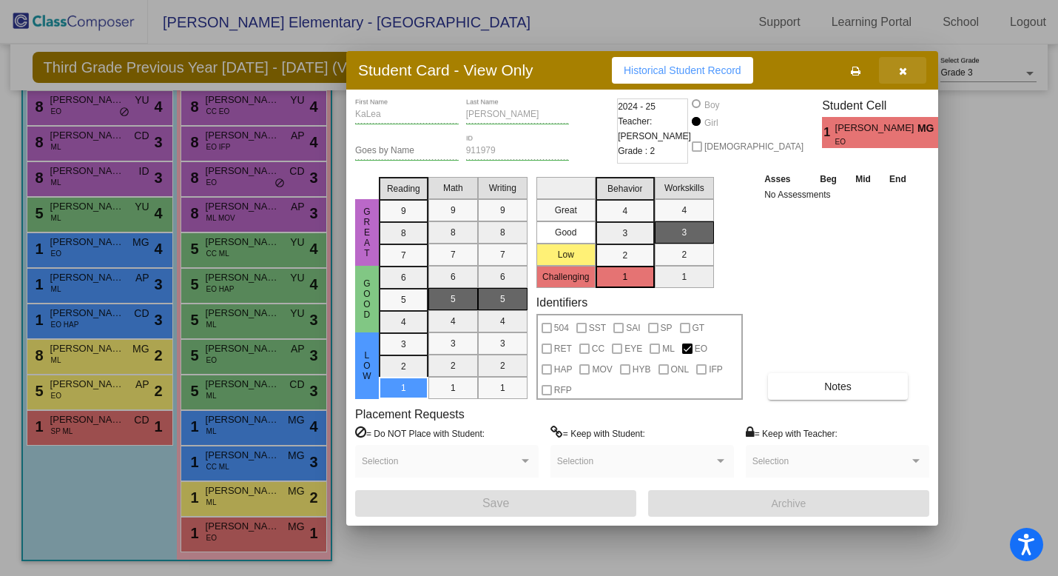
click at [899, 73] on icon "button" at bounding box center [903, 71] width 8 height 10
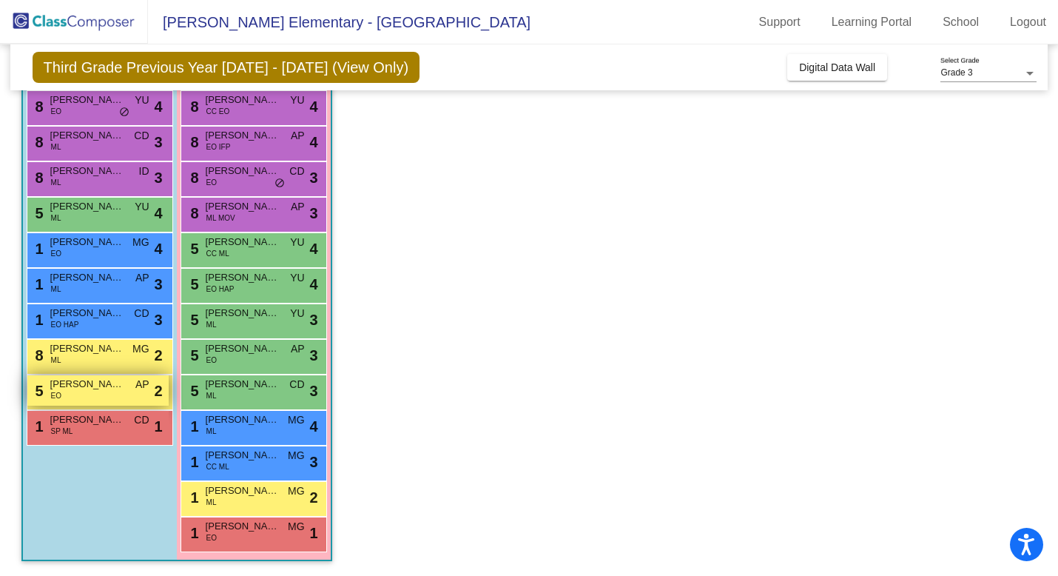
click at [118, 392] on div "5 Emiliano Huitron EO AP lock do_not_disturb_alt 2" at bounding box center [97, 390] width 141 height 30
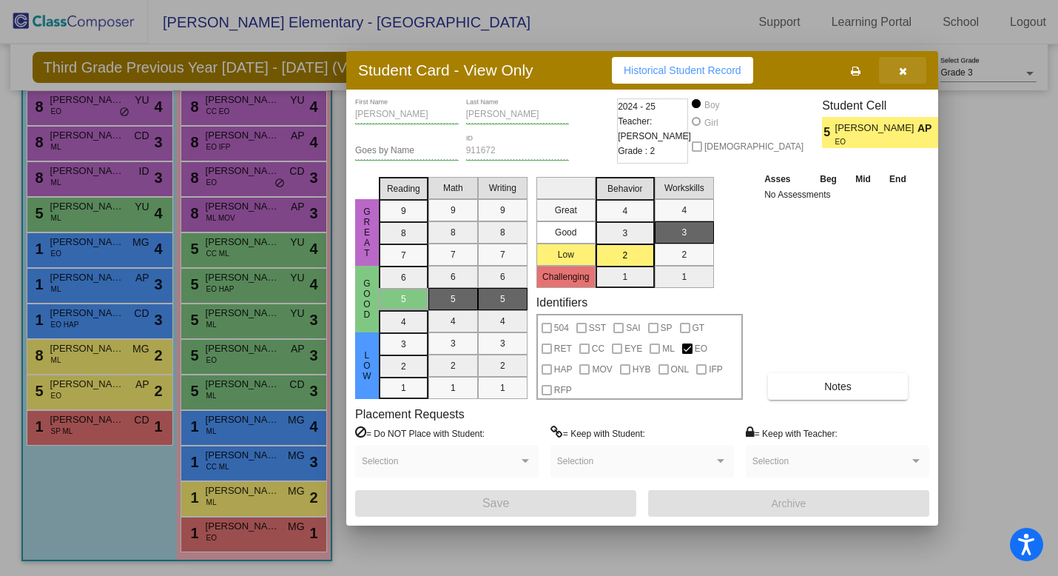
click at [907, 74] on icon "button" at bounding box center [903, 71] width 8 height 10
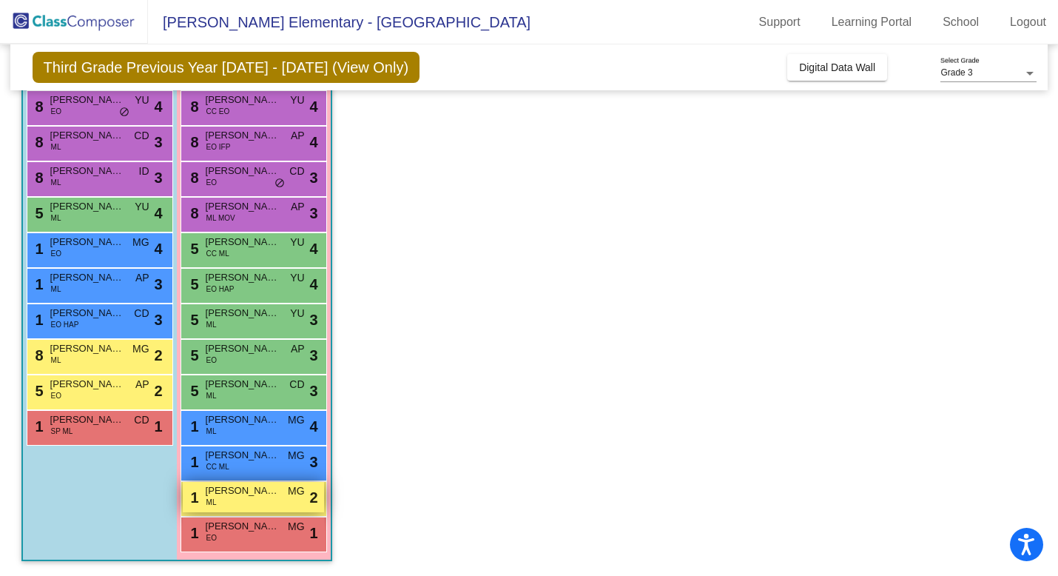
click at [248, 491] on span "Arianna Jimenez Torres" at bounding box center [243, 490] width 74 height 15
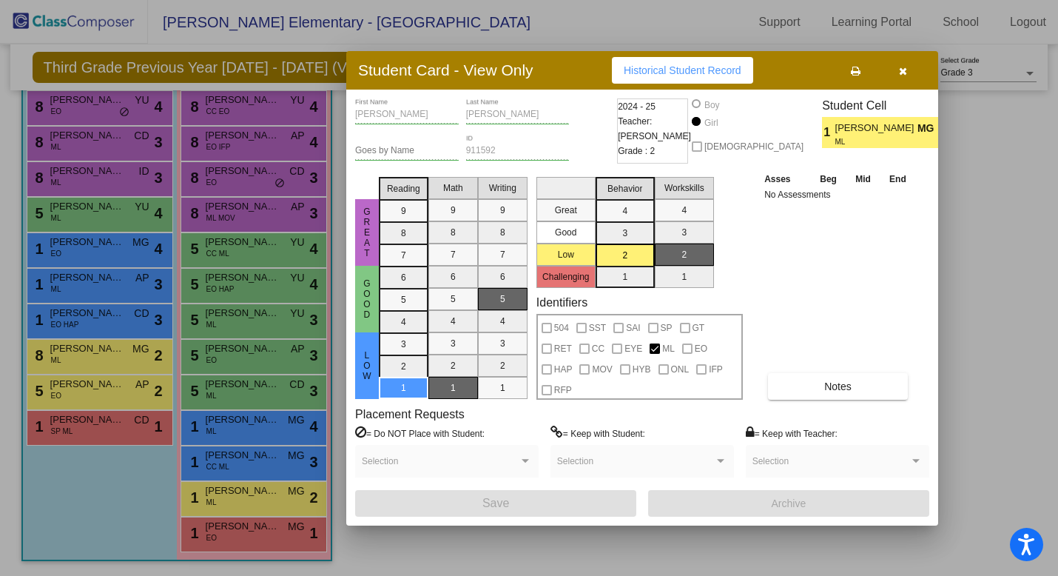
click at [902, 70] on icon "button" at bounding box center [903, 71] width 8 height 10
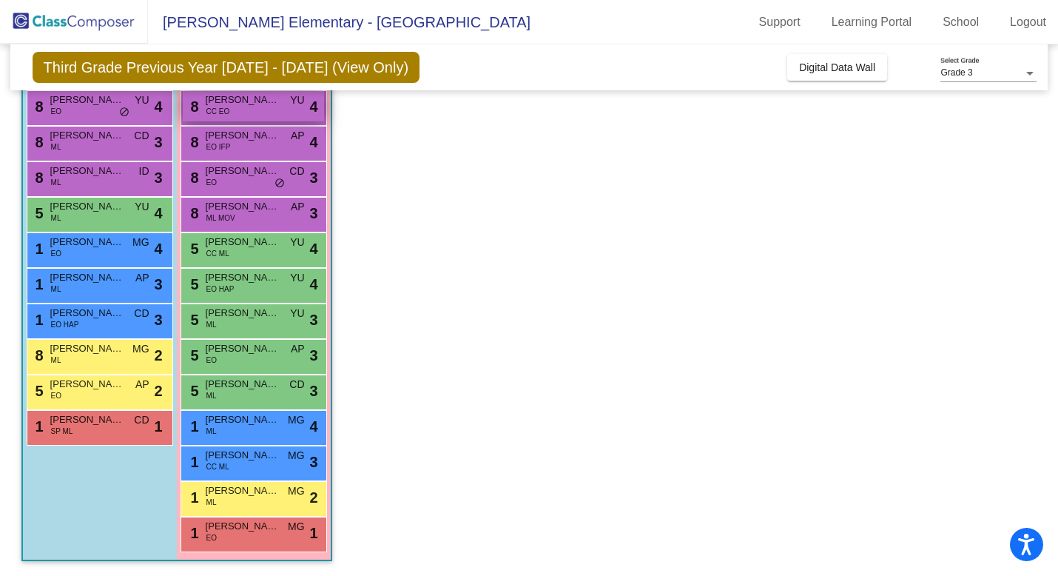
click at [235, 108] on div "8 Eleanor Kurz CC EO YU lock do_not_disturb_alt 4" at bounding box center [253, 106] width 141 height 30
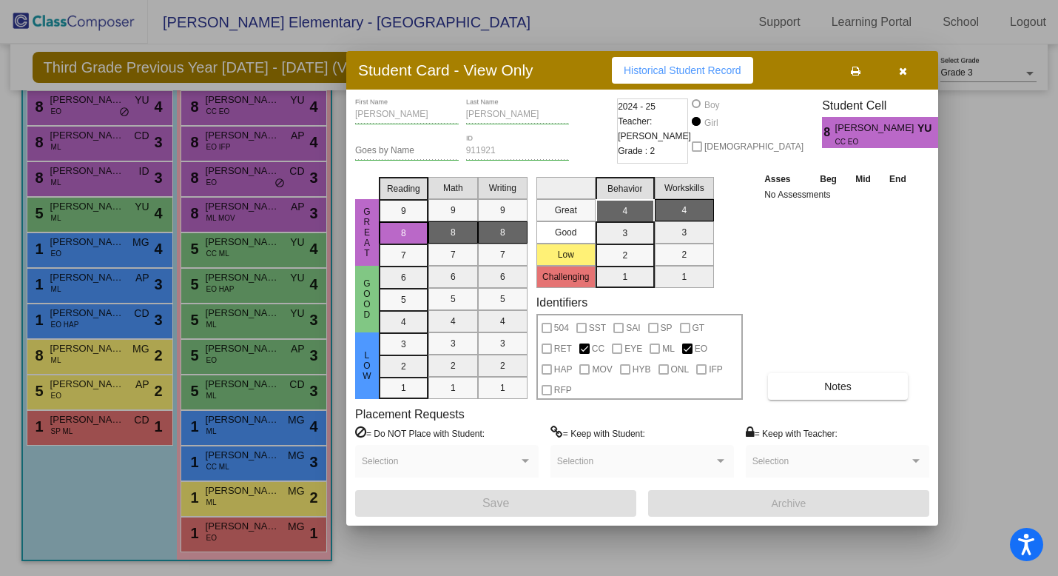
click at [900, 75] on icon "button" at bounding box center [903, 71] width 8 height 10
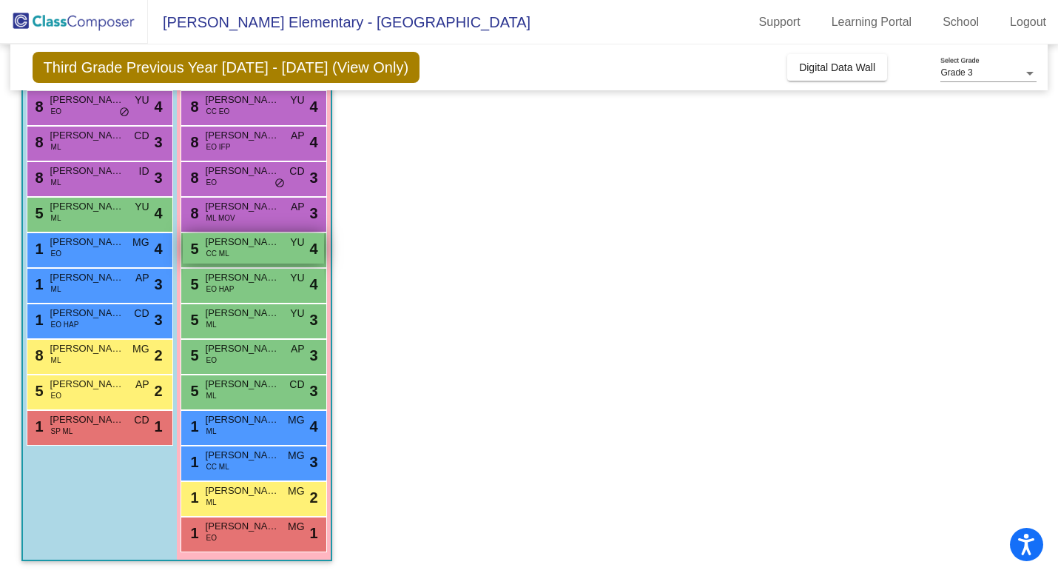
click at [290, 249] on span "YU" at bounding box center [297, 243] width 14 height 16
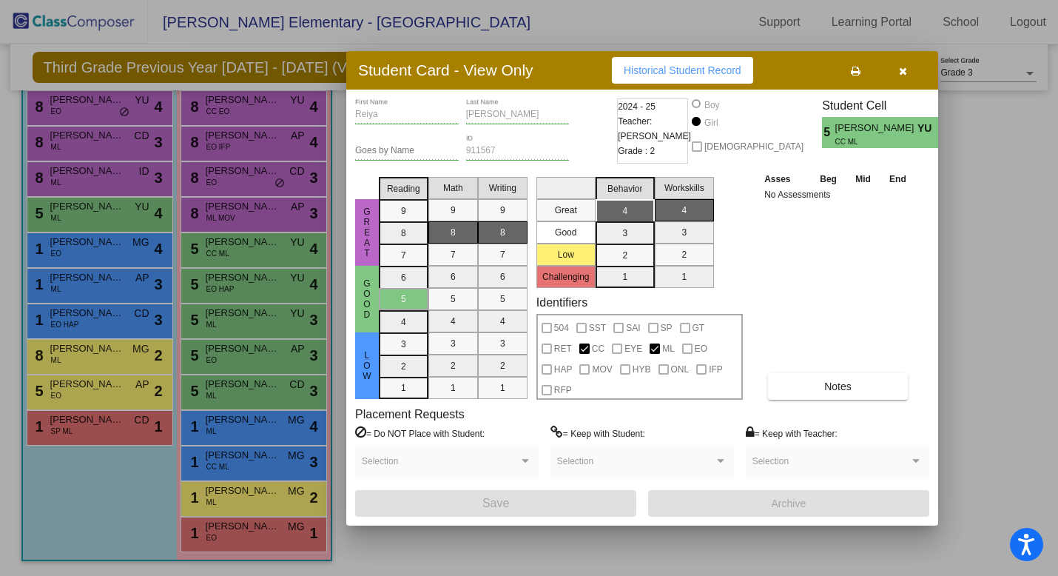
click at [903, 72] on icon "button" at bounding box center [903, 71] width 8 height 10
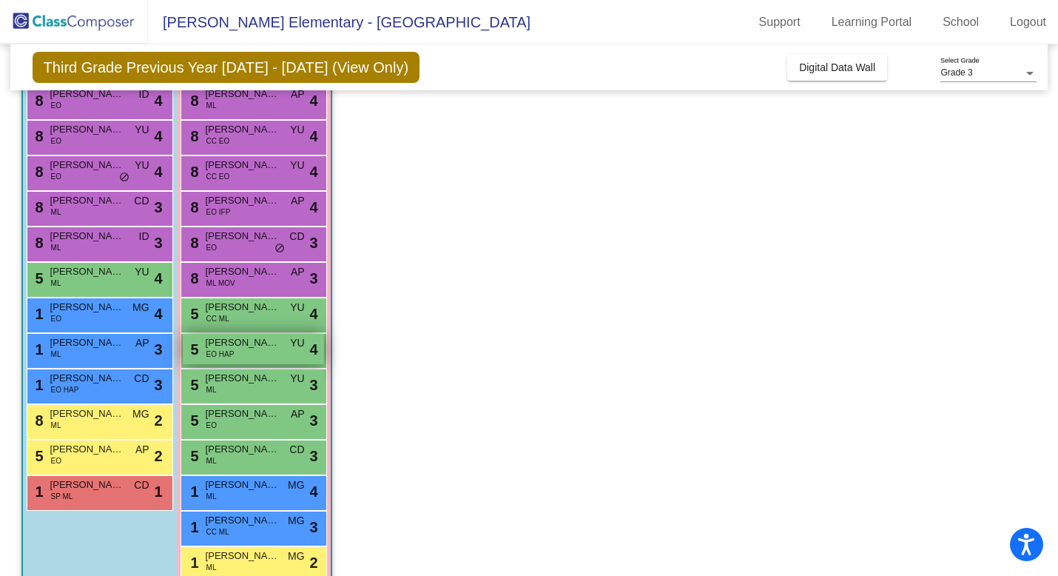
scroll to position [163, 0]
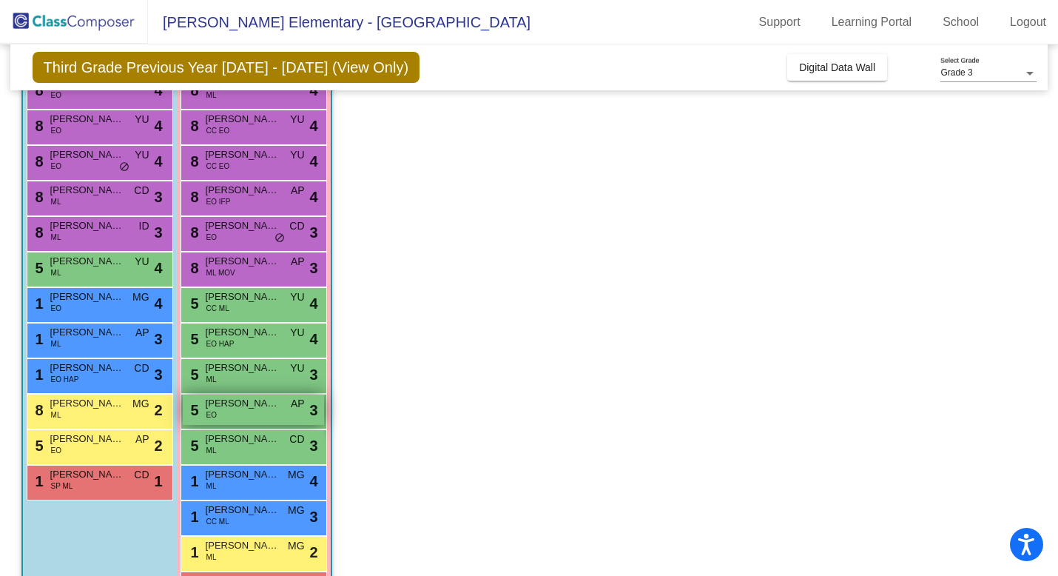
click at [244, 414] on div "5 Jullianna Manzo EO AP lock do_not_disturb_alt 3" at bounding box center [253, 410] width 141 height 30
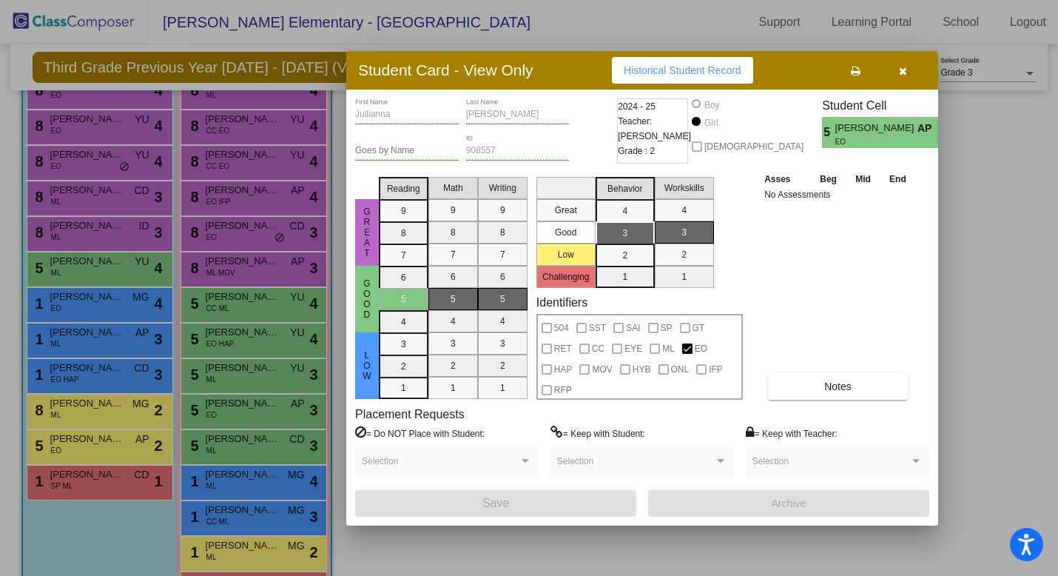
click at [907, 71] on icon "button" at bounding box center [903, 71] width 8 height 10
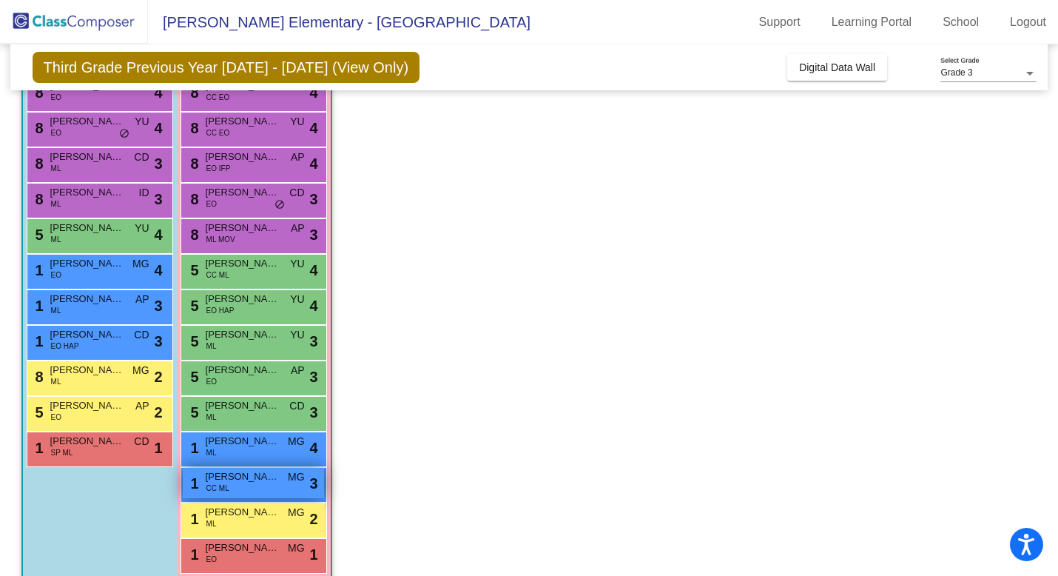
scroll to position [193, 0]
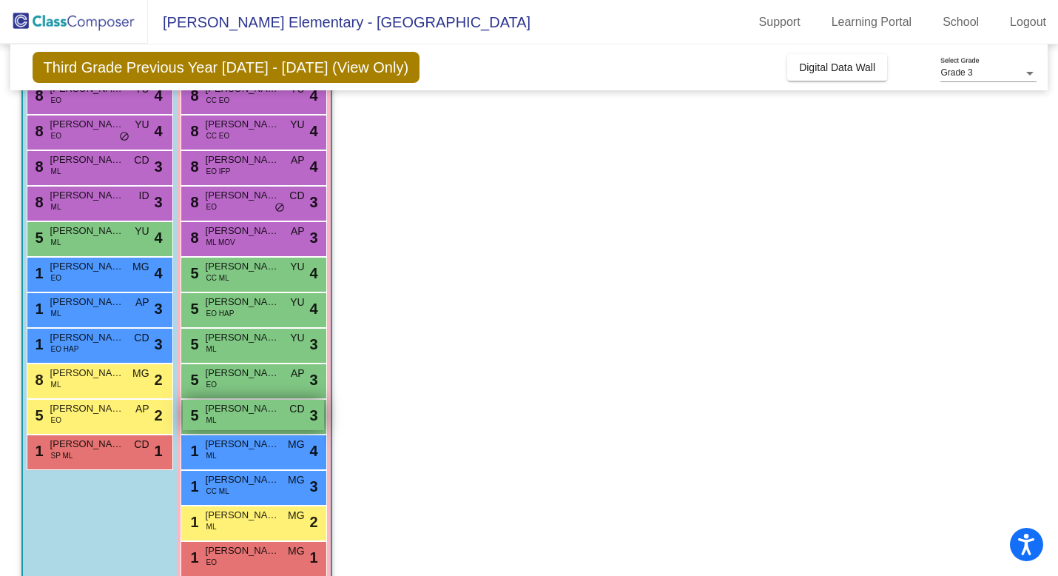
click at [256, 414] on span "Yeshia Mejia Avila" at bounding box center [243, 408] width 74 height 15
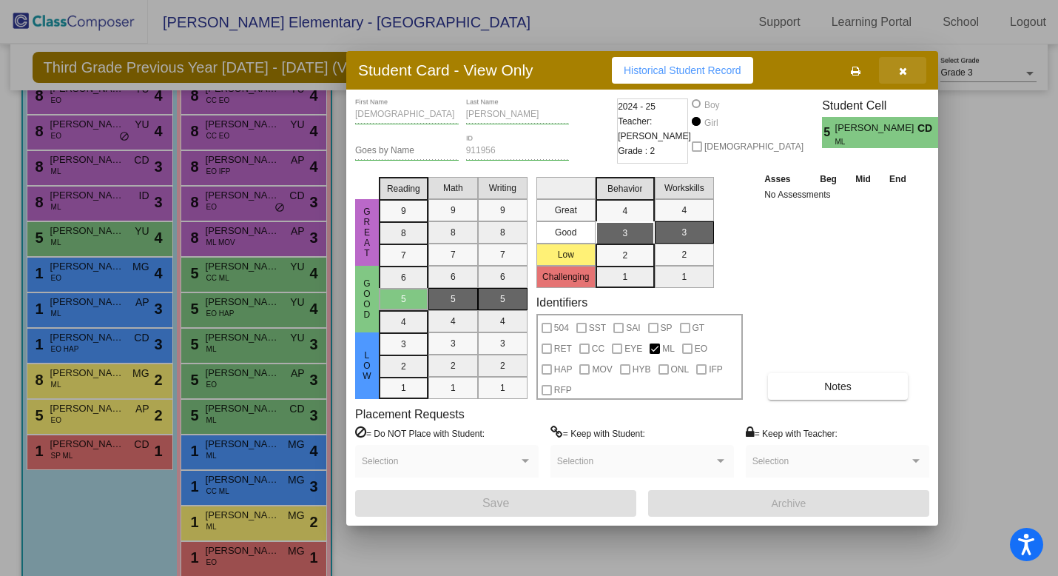
click at [906, 70] on icon "button" at bounding box center [903, 71] width 8 height 10
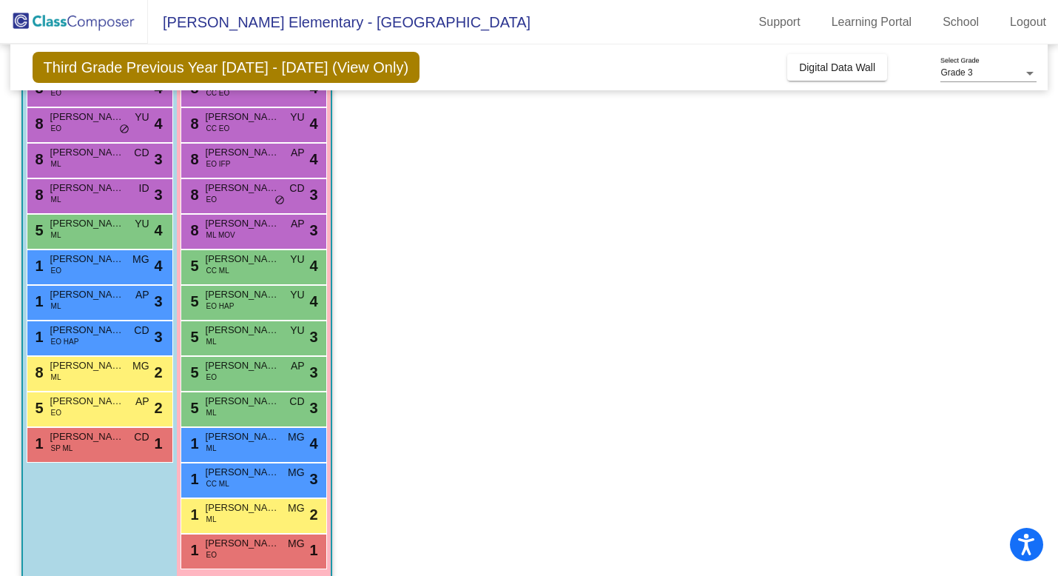
scroll to position [205, 0]
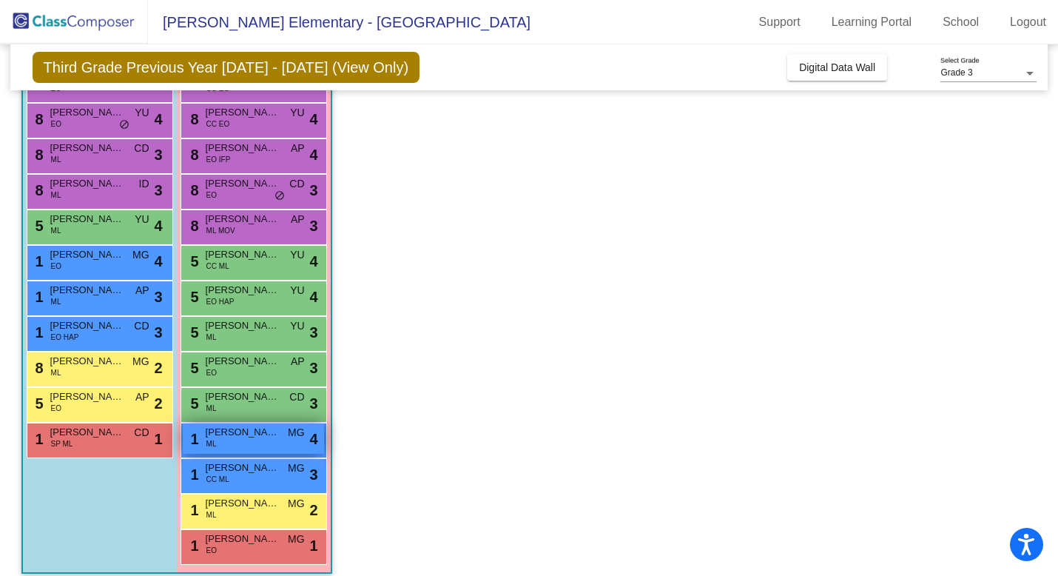
click at [248, 444] on div "1 Camila Perez ML MG lock do_not_disturb_alt 4" at bounding box center [253, 438] width 141 height 30
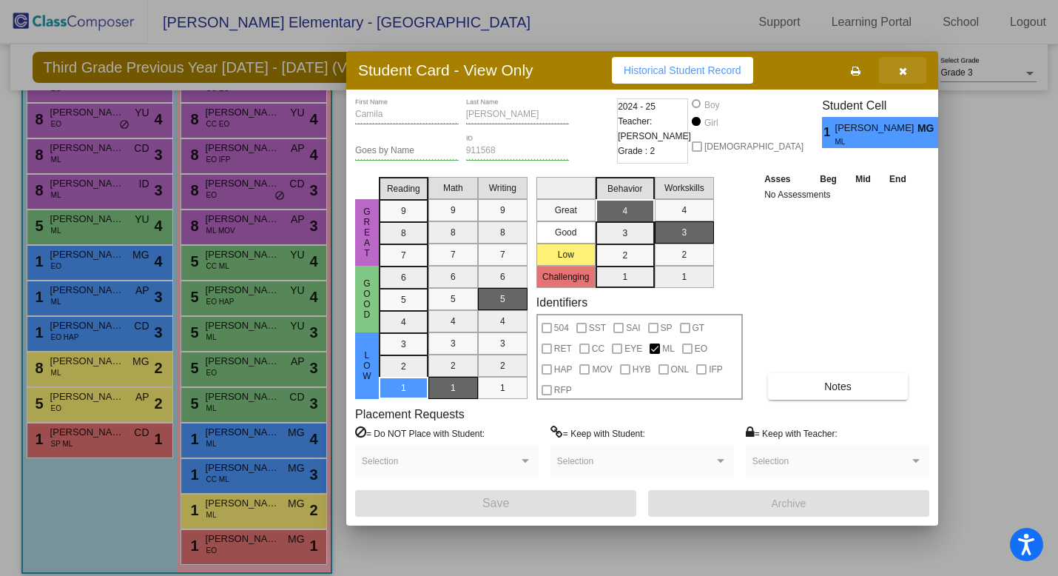
click at [907, 70] on button "button" at bounding box center [902, 70] width 47 height 27
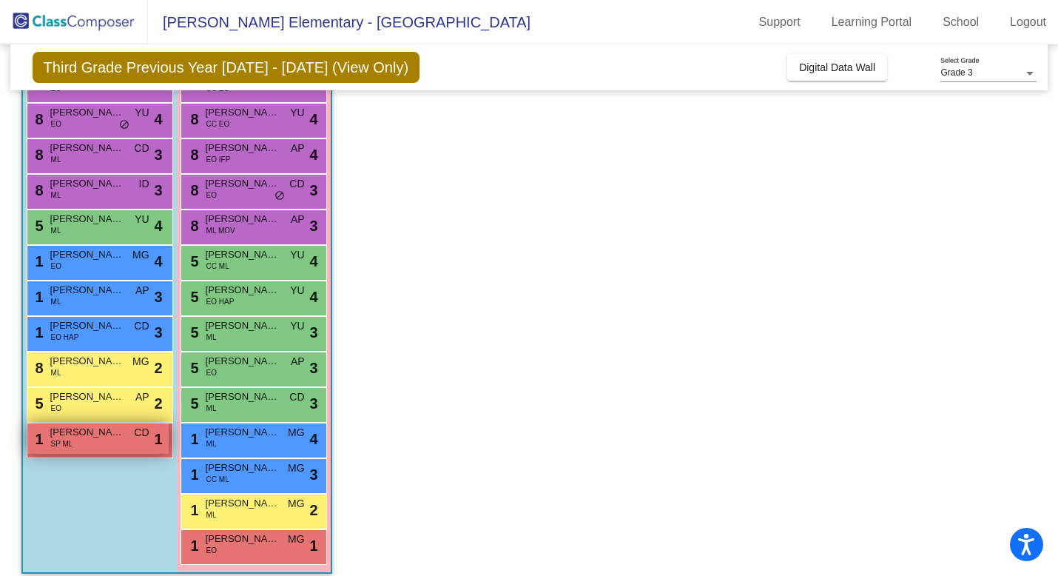
click at [110, 447] on div "1 Isaias Rendon-Bonilla SP ML CD lock do_not_disturb_alt 1" at bounding box center [97, 438] width 141 height 30
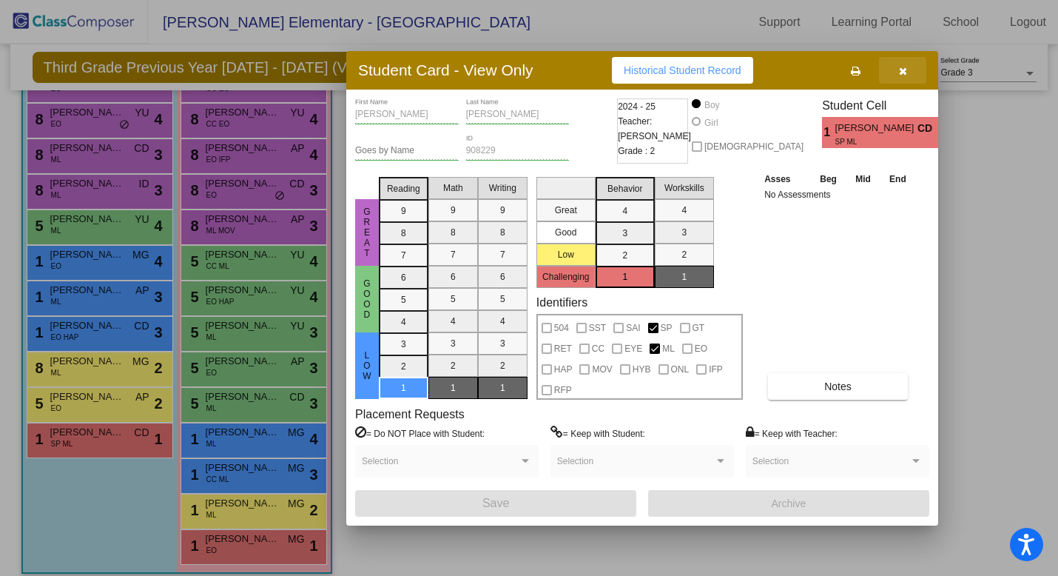
click at [903, 67] on icon "button" at bounding box center [903, 71] width 8 height 10
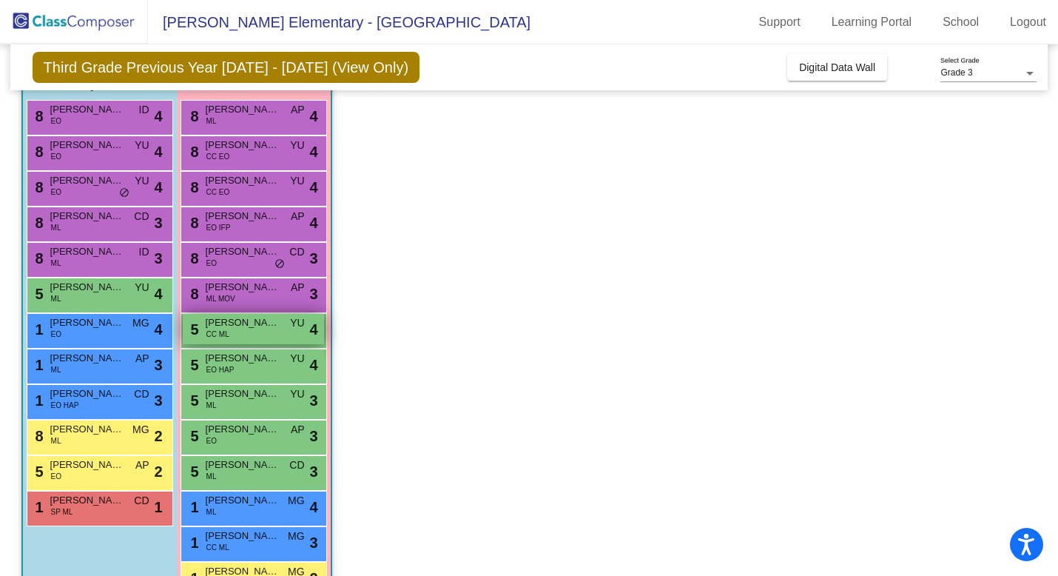
scroll to position [138, 0]
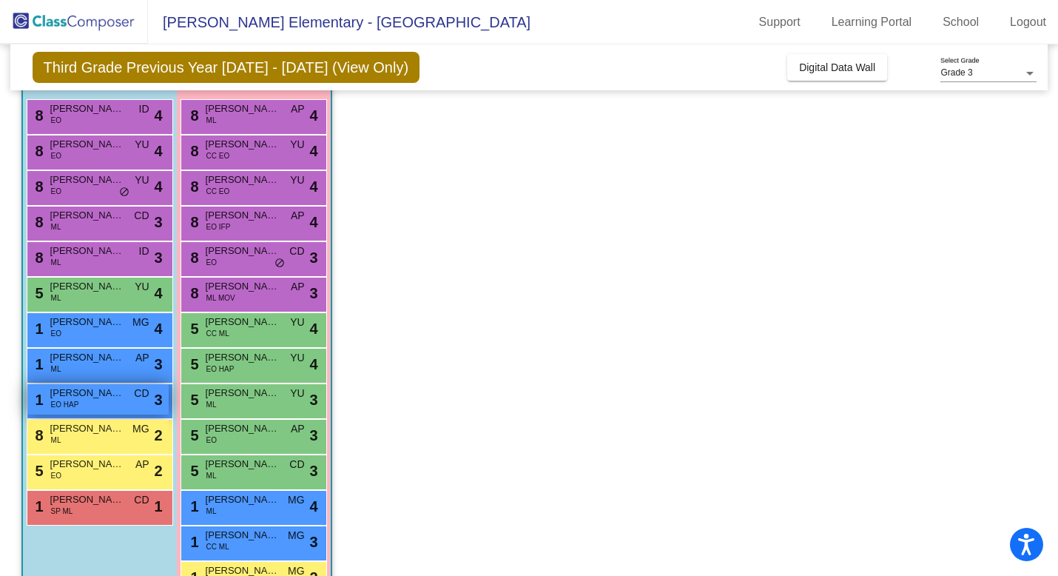
click at [92, 409] on div "1 Julian Vasquez EO HAP CD lock do_not_disturb_alt 3" at bounding box center [97, 399] width 141 height 30
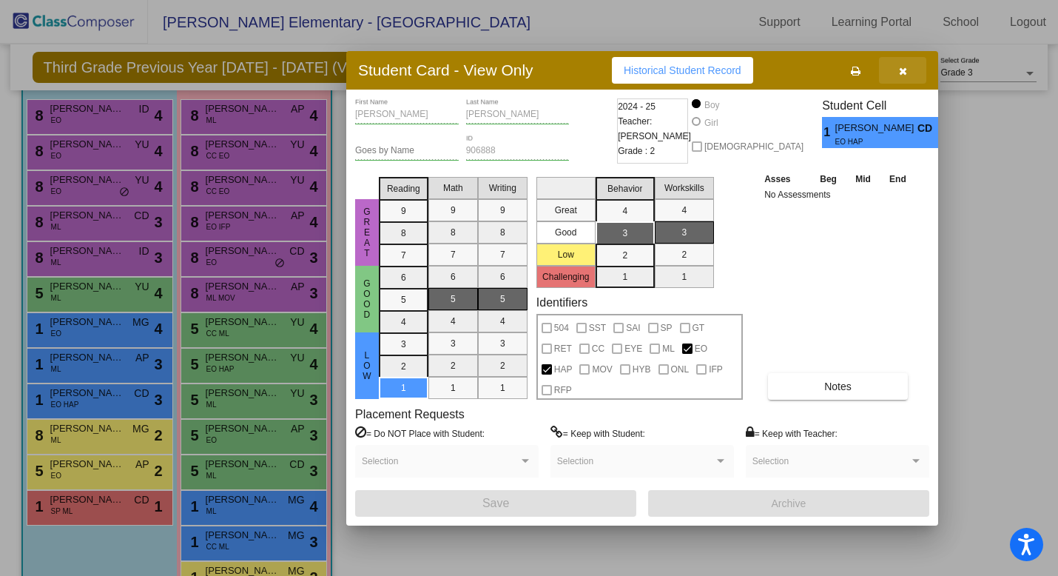
click at [903, 69] on icon "button" at bounding box center [903, 71] width 8 height 10
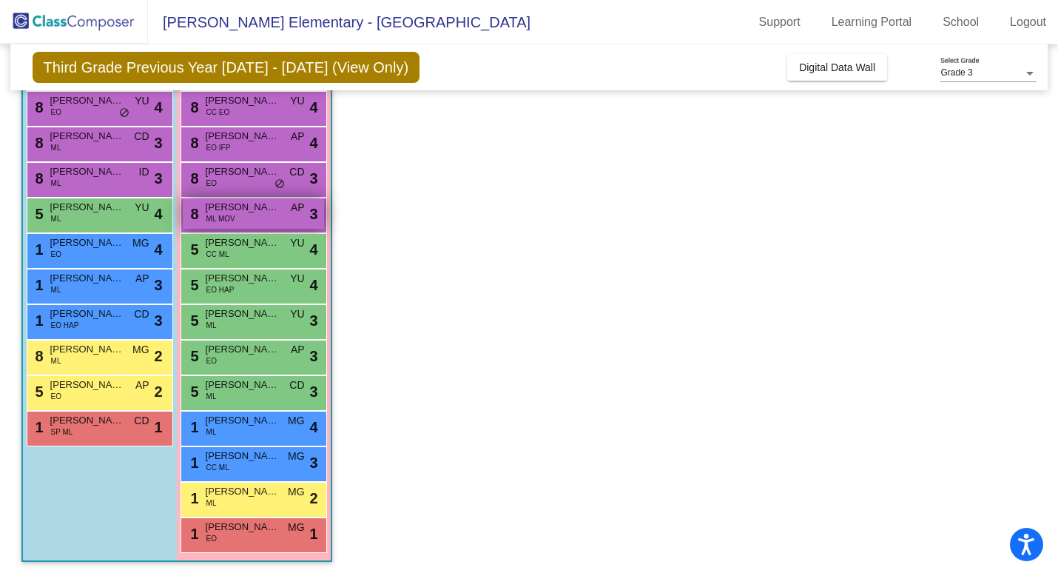
scroll to position [218, 0]
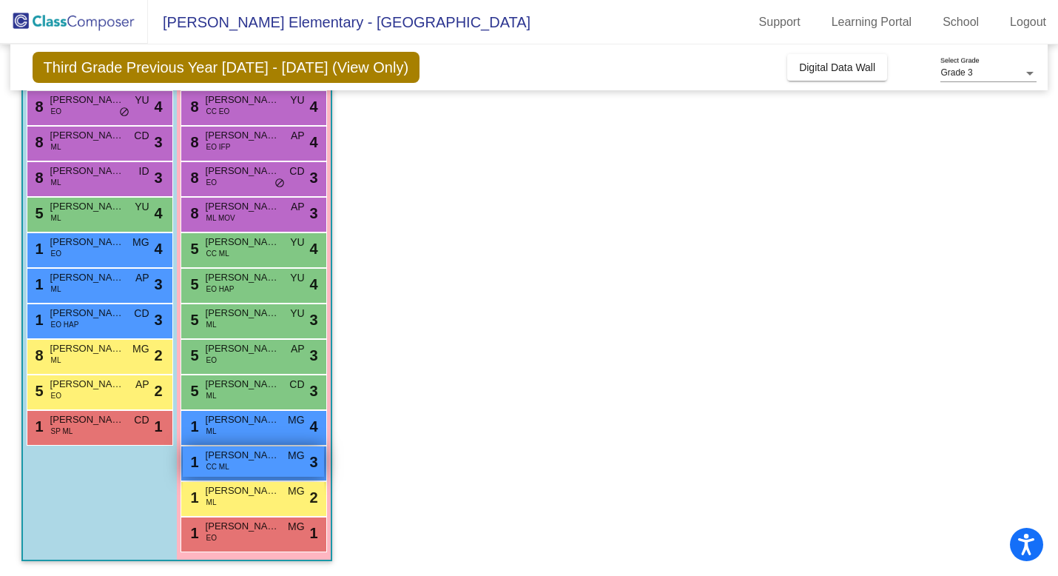
click at [240, 453] on span "Abigail Vasquez Bravo" at bounding box center [243, 455] width 74 height 15
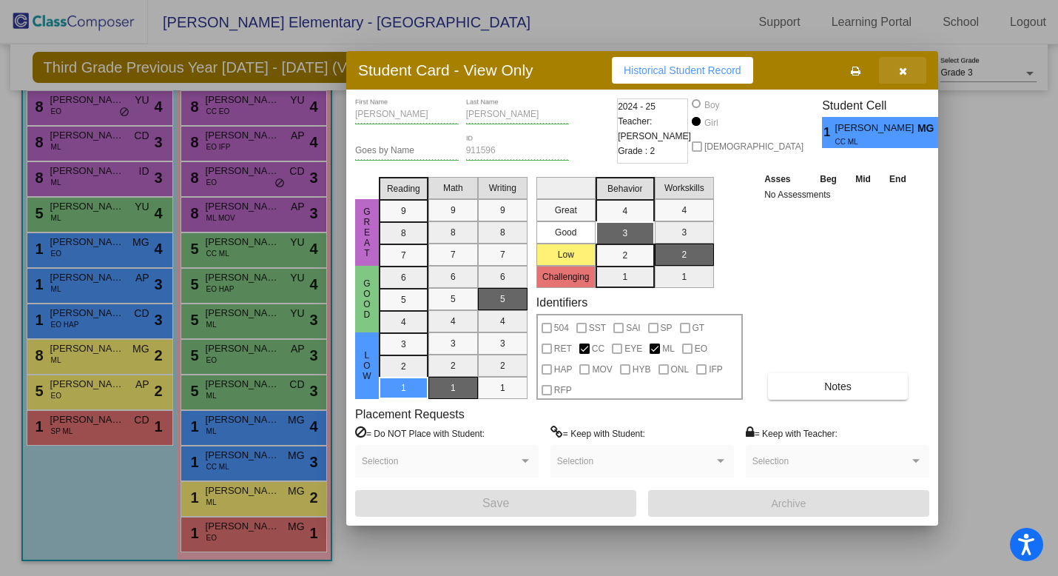
click at [905, 73] on icon "button" at bounding box center [903, 71] width 8 height 10
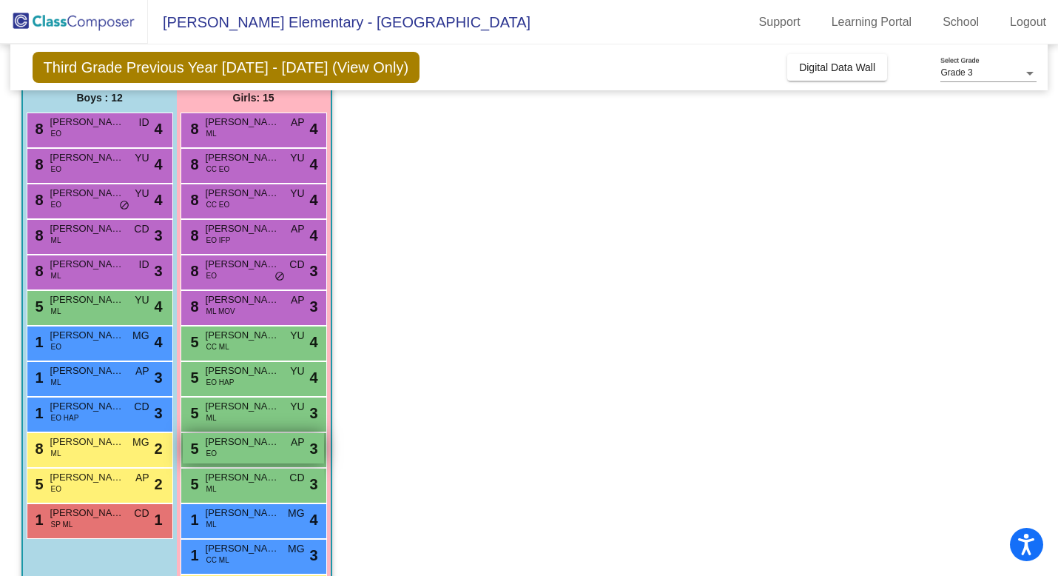
scroll to position [127, 0]
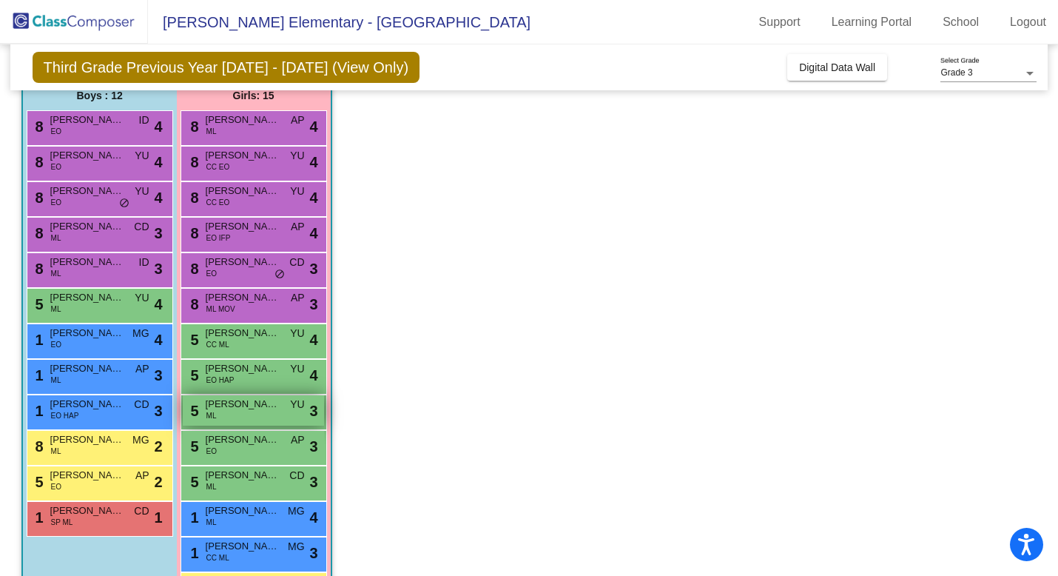
click at [249, 412] on div "5 Brianna Velasquez Guzmán ML YU lock do_not_disturb_alt 3" at bounding box center [253, 410] width 141 height 30
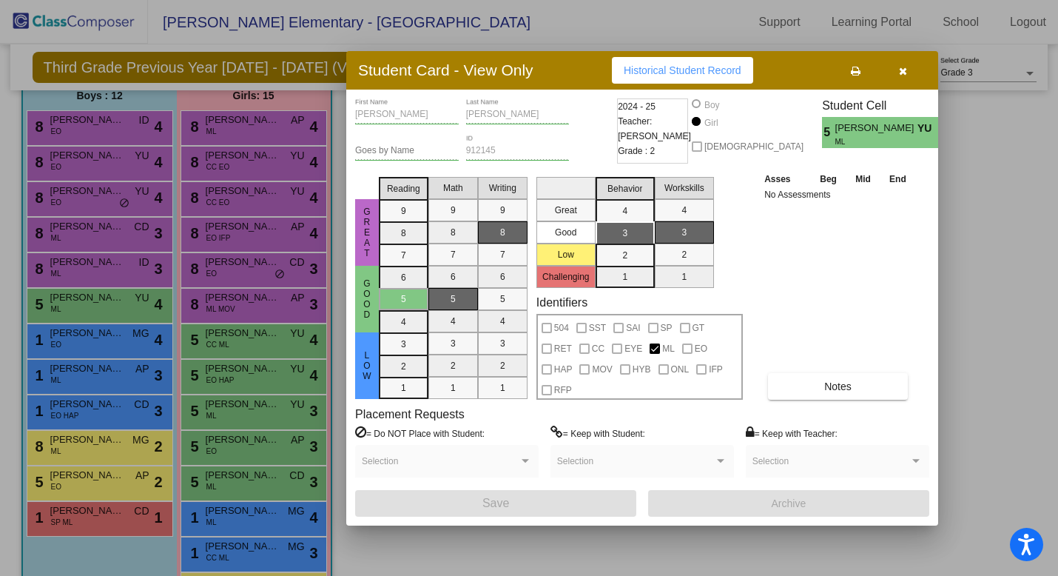
click at [902, 76] on icon "button" at bounding box center [903, 71] width 8 height 10
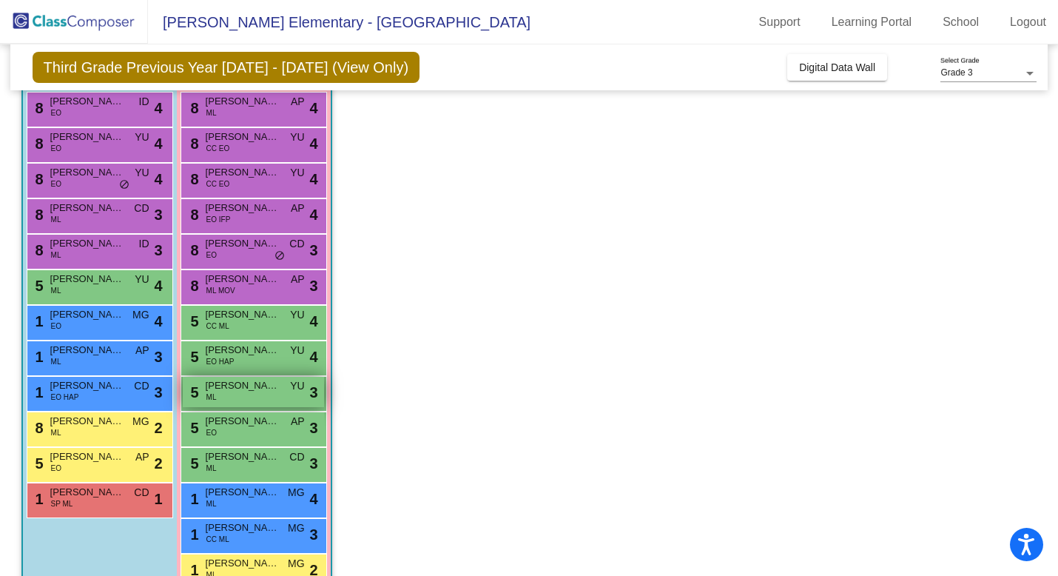
scroll to position [146, 0]
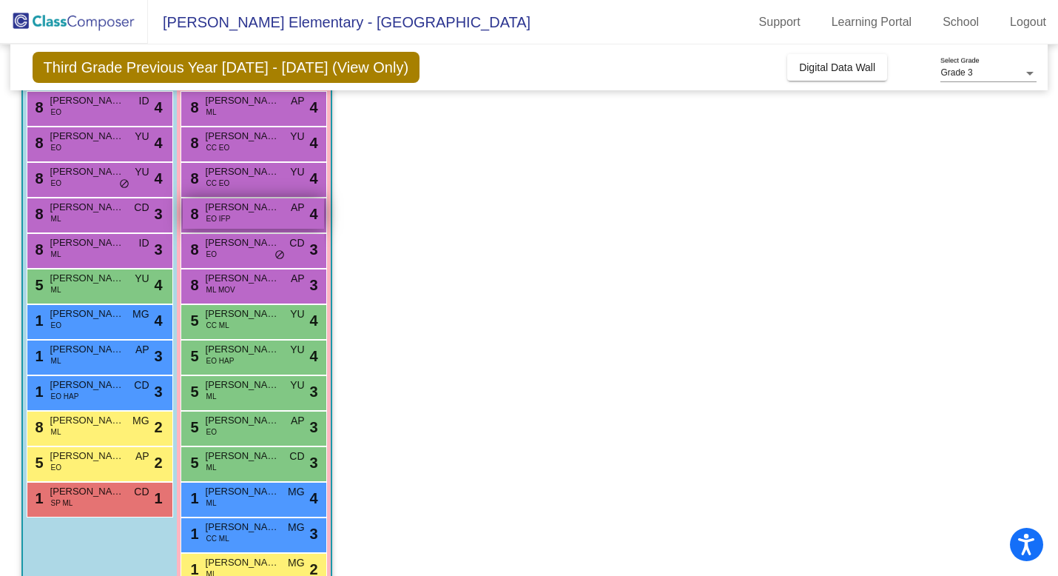
click at [242, 220] on div "8 Natalia Yescas EO IFP AP lock do_not_disturb_alt 4" at bounding box center [253, 213] width 141 height 30
